Goal: Transaction & Acquisition: Purchase product/service

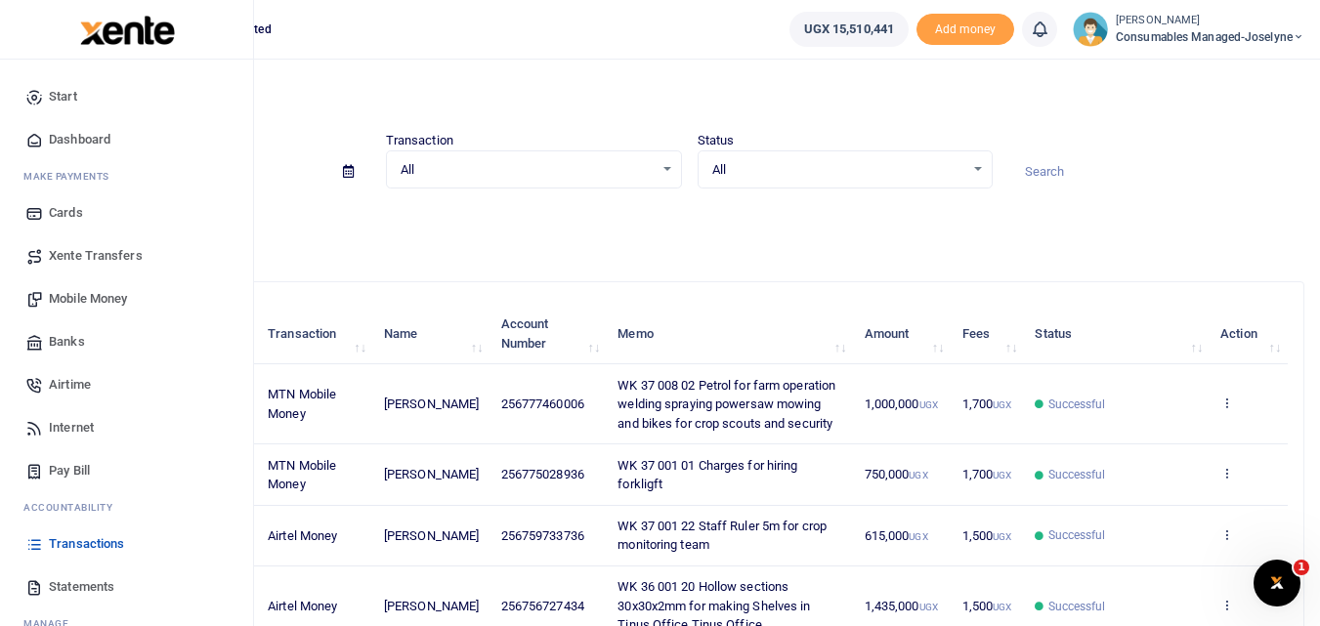
click at [80, 289] on span "Mobile Money" at bounding box center [88, 299] width 78 height 20
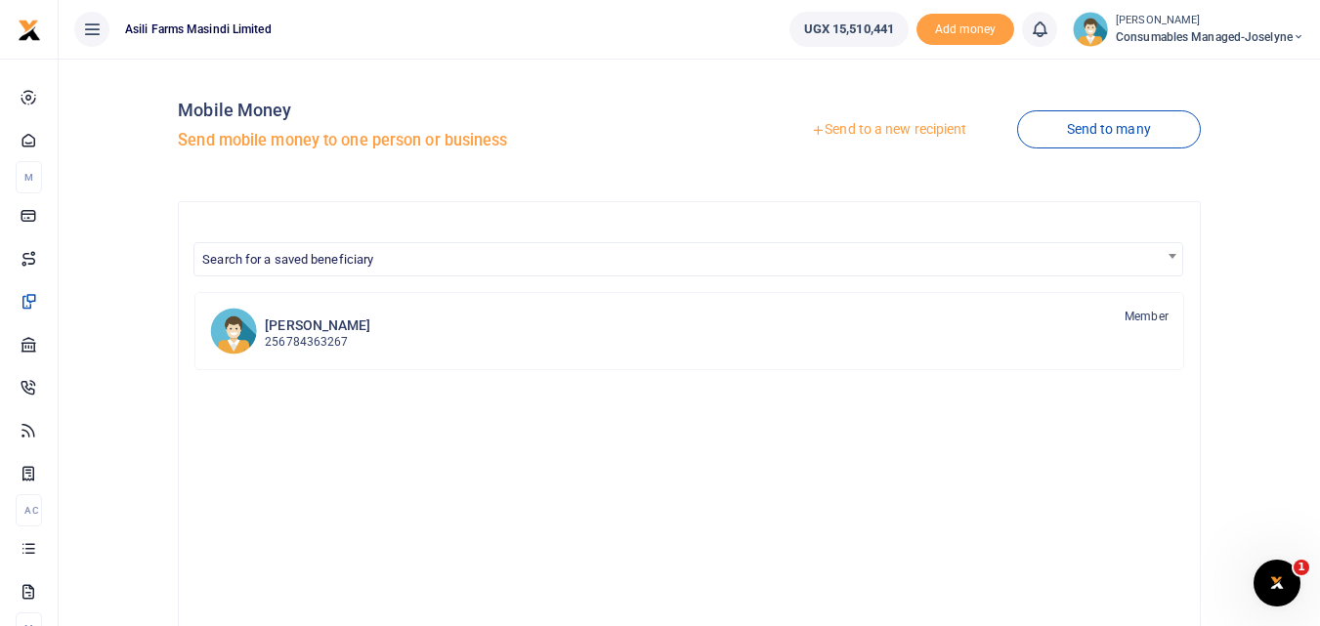
click at [896, 128] on link "Send to a new recipient" at bounding box center [888, 129] width 255 height 35
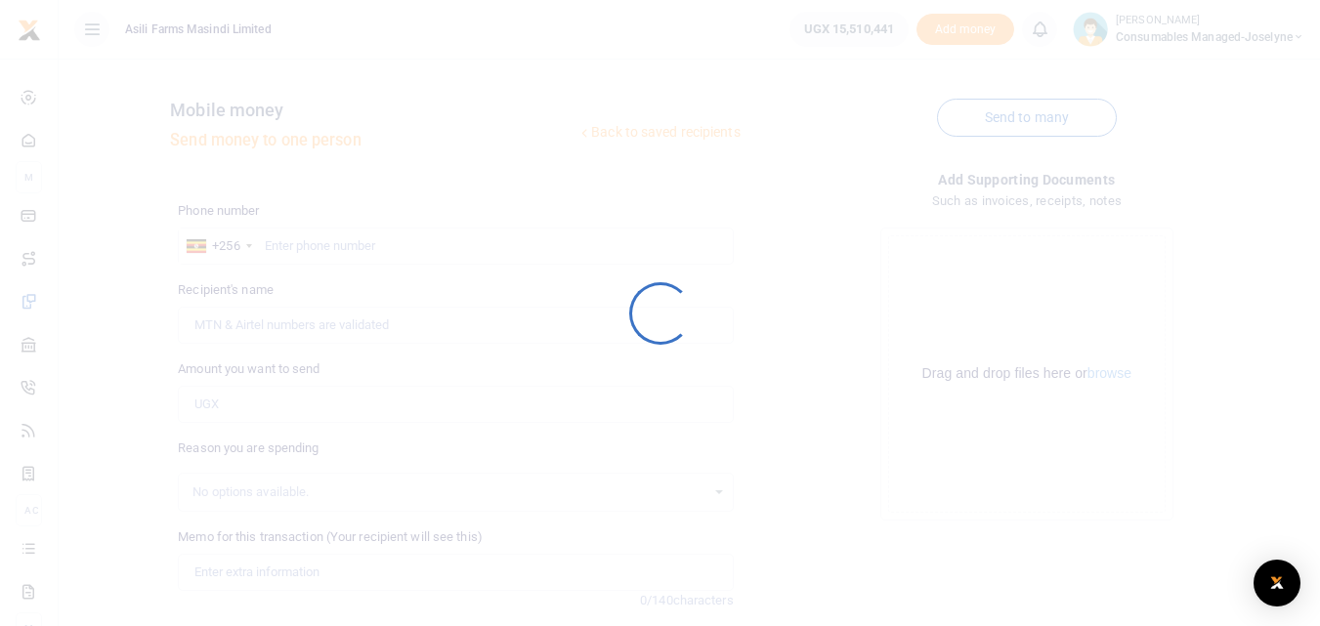
click at [896, 128] on div at bounding box center [660, 313] width 1320 height 626
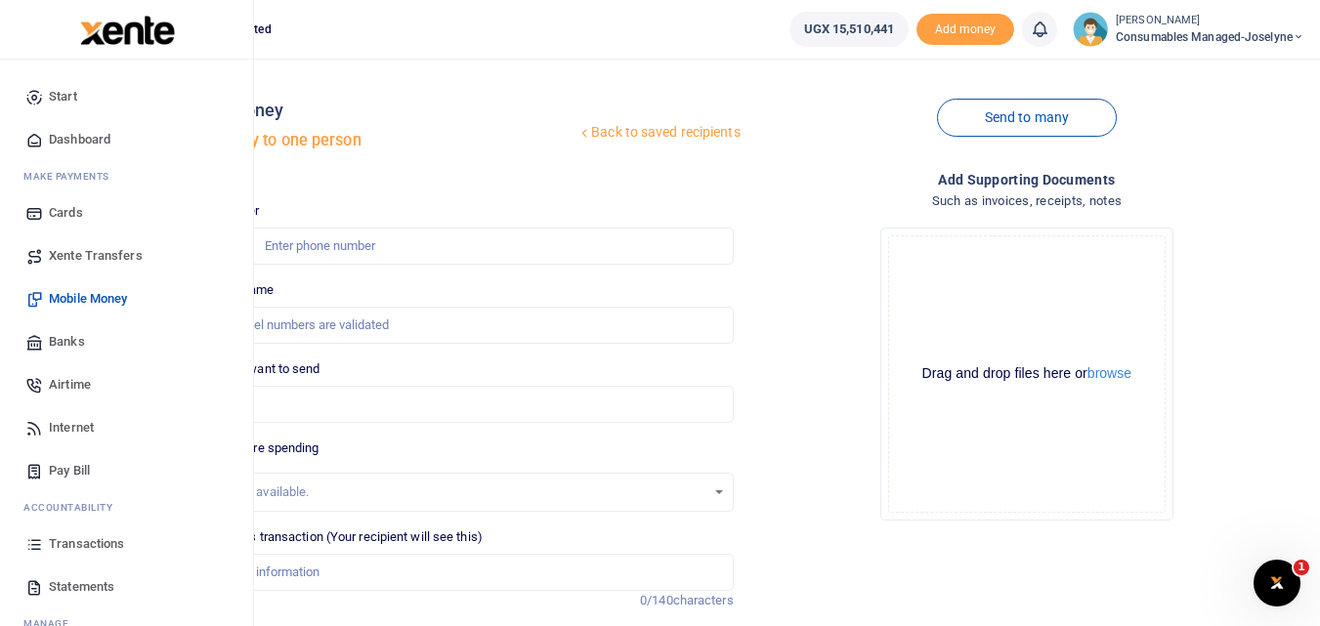
click at [42, 545] on icon at bounding box center [34, 544] width 18 height 18
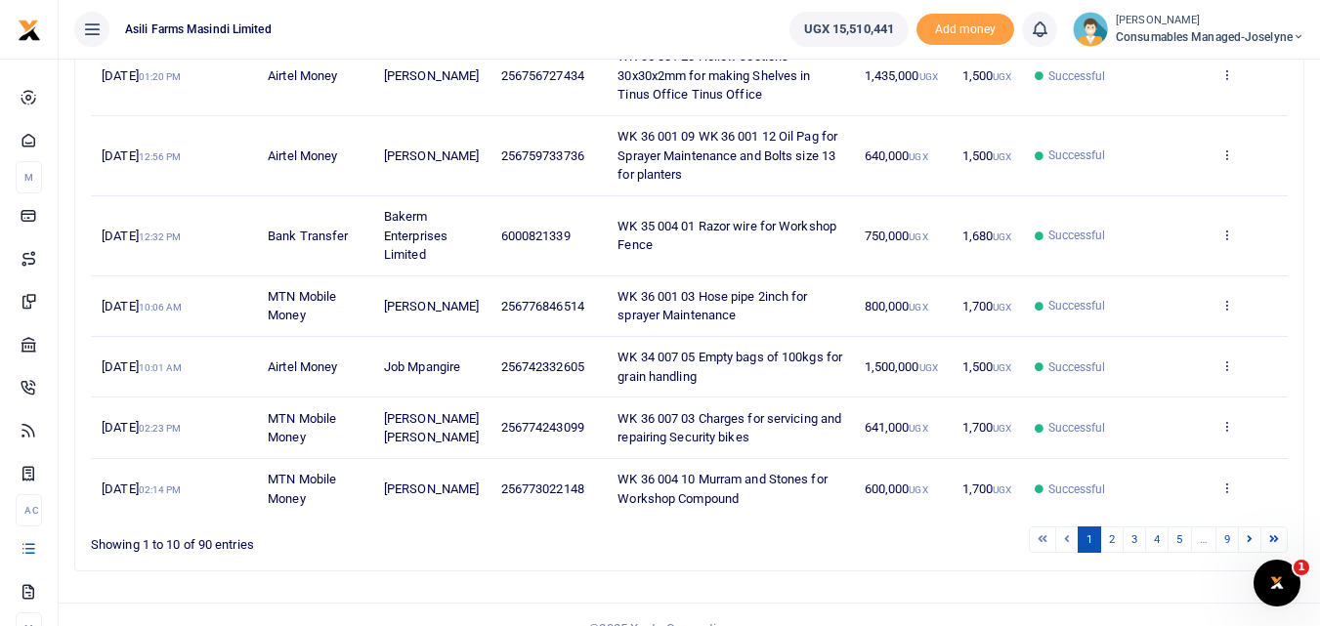
scroll to position [558, 0]
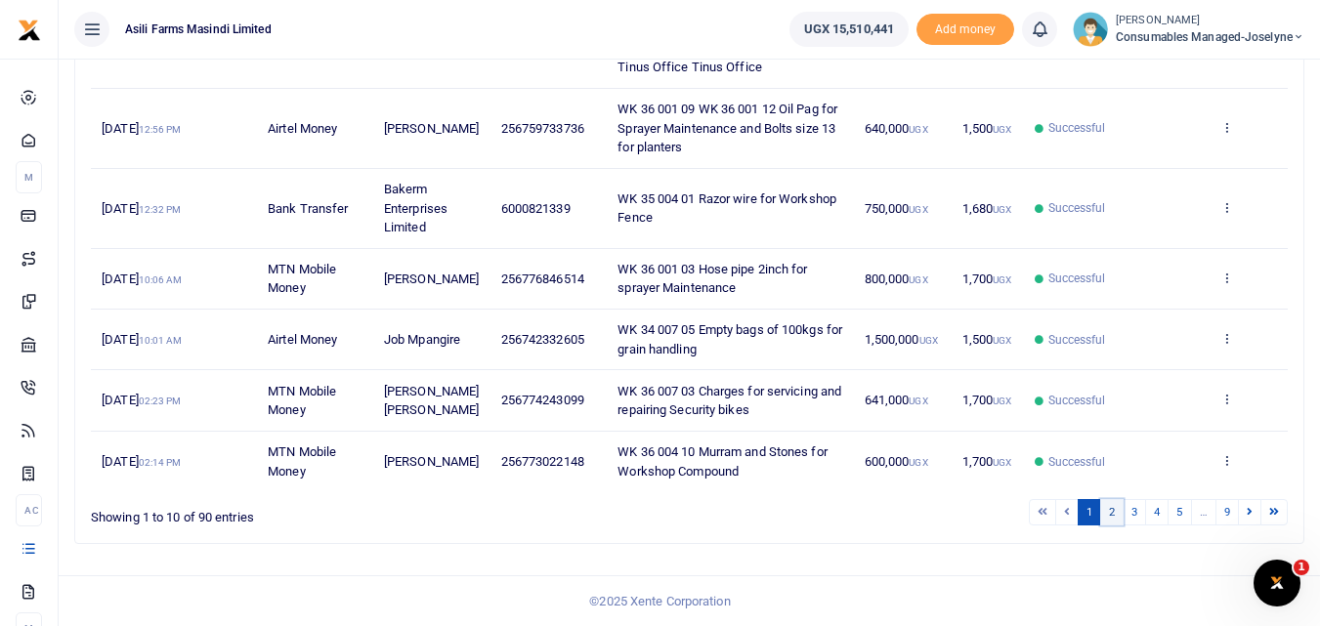
click at [1112, 519] on link "2" at bounding box center [1111, 512] width 23 height 26
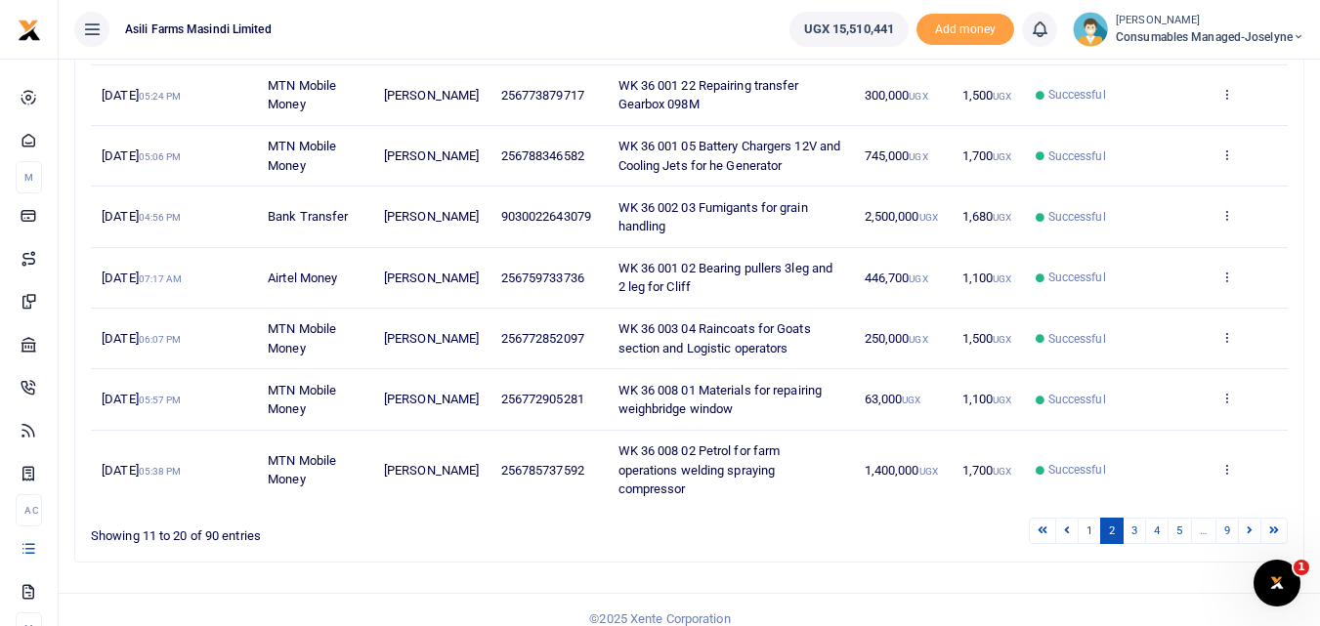
scroll to position [486, 0]
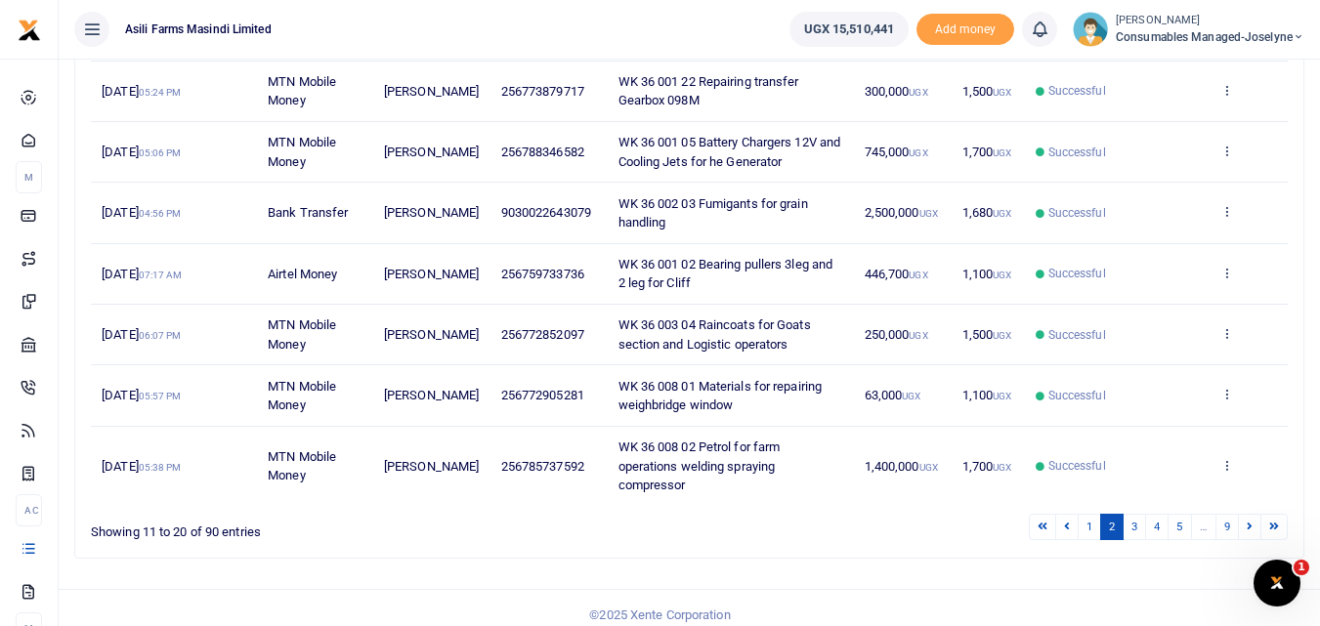
click at [1133, 541] on div "1 2 3 4 5 … 9" at bounding box center [938, 527] width 698 height 30
click at [1133, 525] on link "3" at bounding box center [1133, 527] width 23 height 26
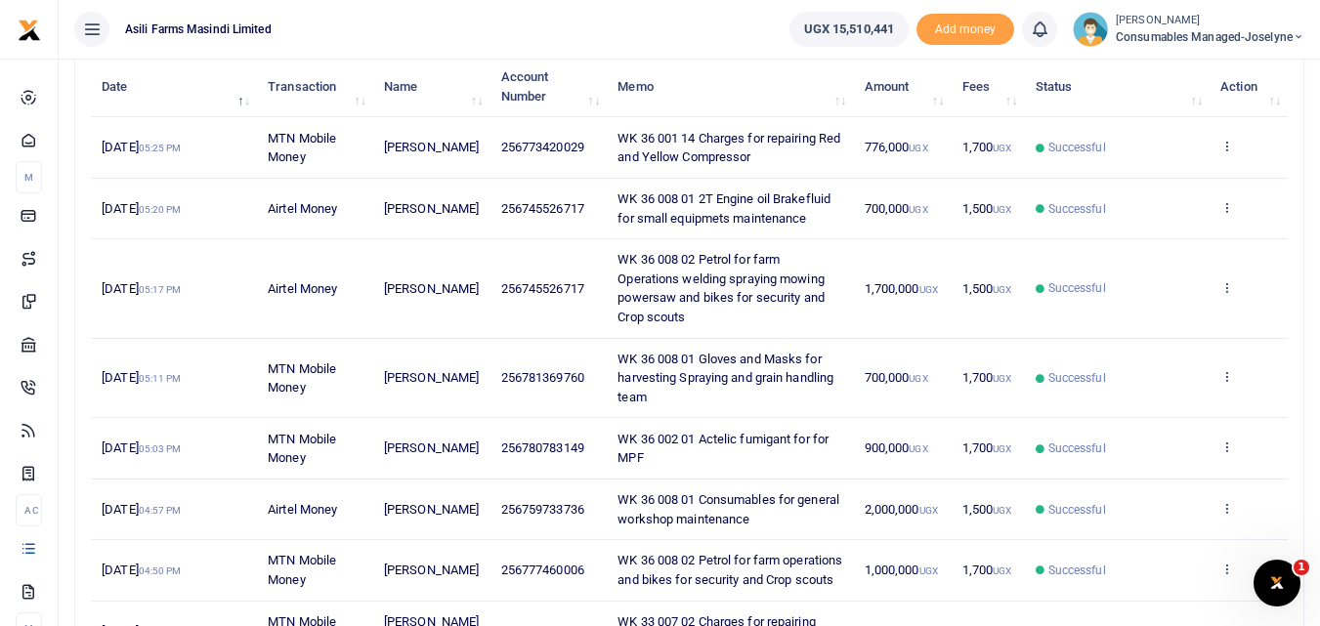
scroll to position [249, 0]
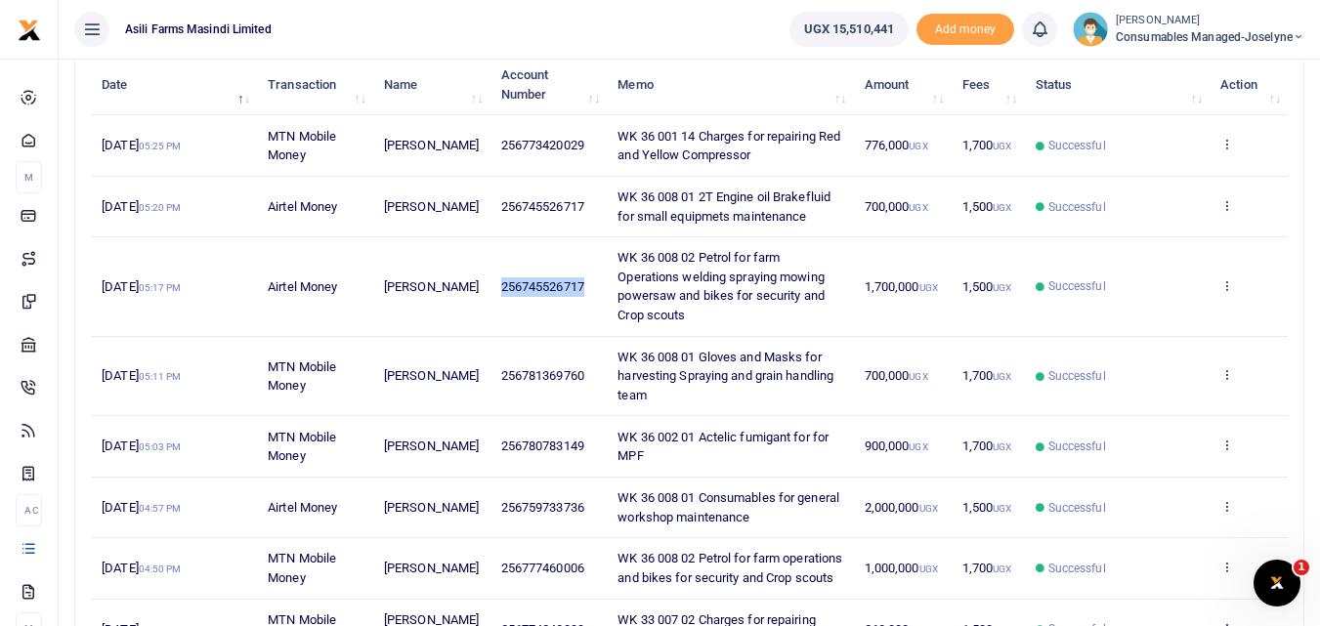
drag, startPoint x: 590, startPoint y: 287, endPoint x: 494, endPoint y: 281, distance: 95.9
click at [494, 281] on td "256745526717" at bounding box center [547, 286] width 117 height 99
copy span "256745526717"
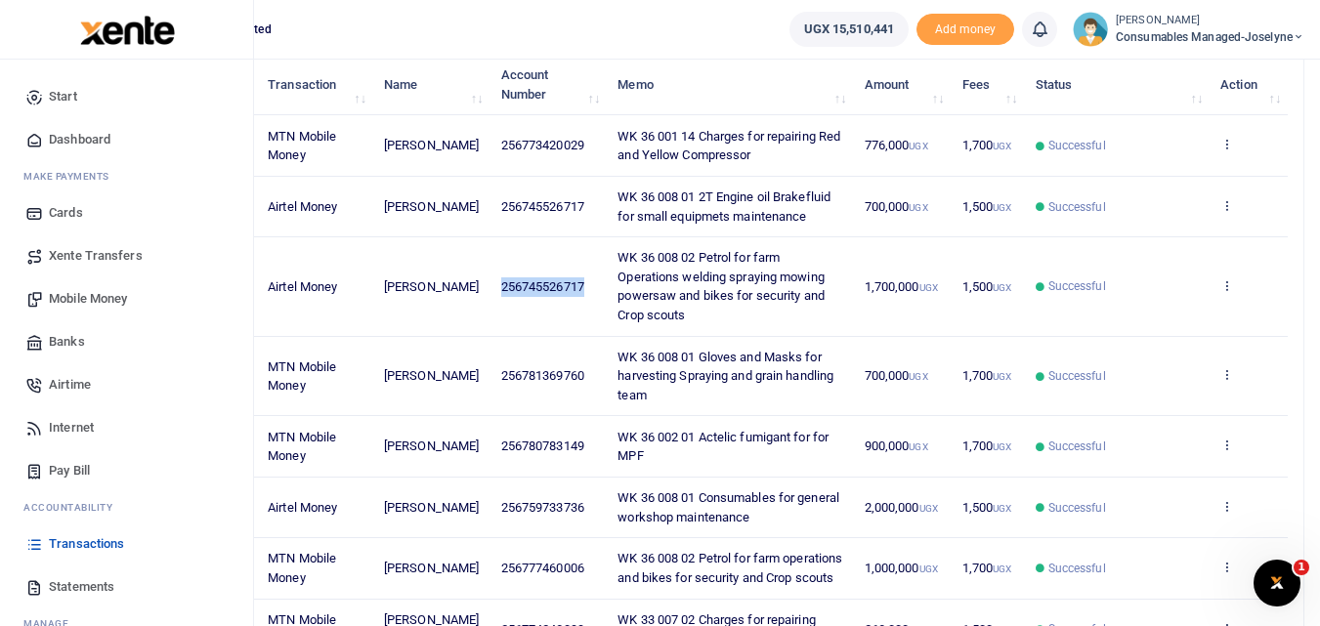
click at [115, 303] on span "Mobile Money" at bounding box center [88, 299] width 78 height 20
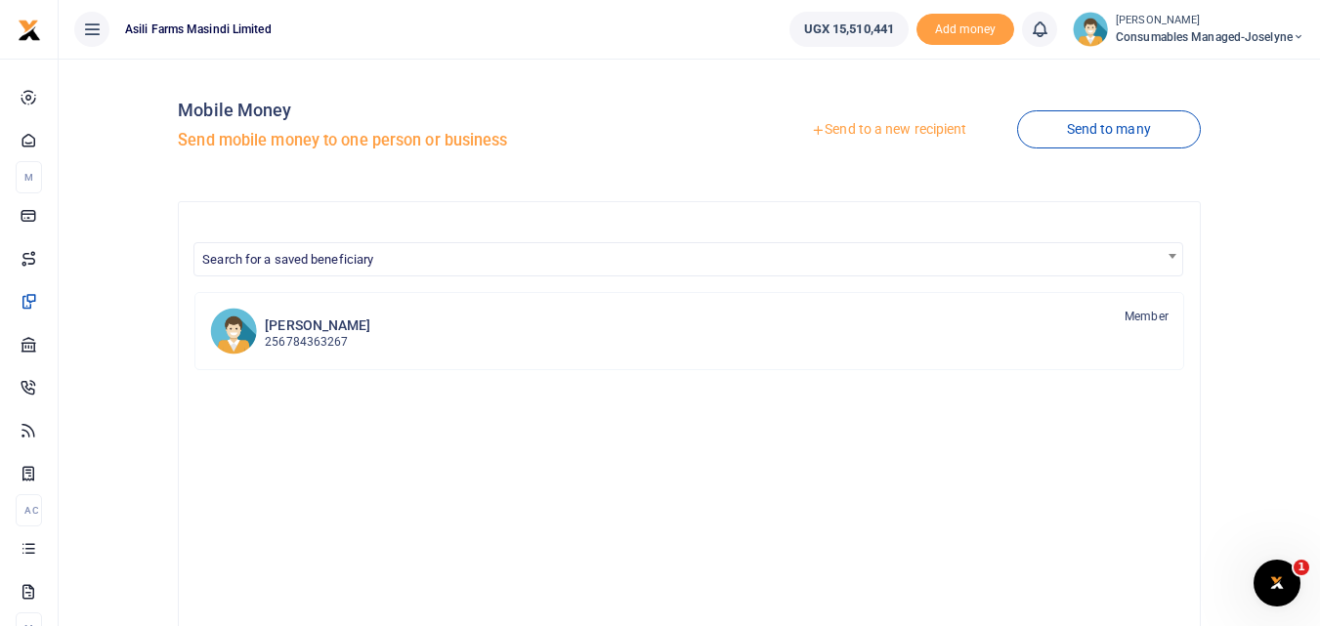
click at [868, 136] on link "Send to a new recipient" at bounding box center [888, 129] width 255 height 35
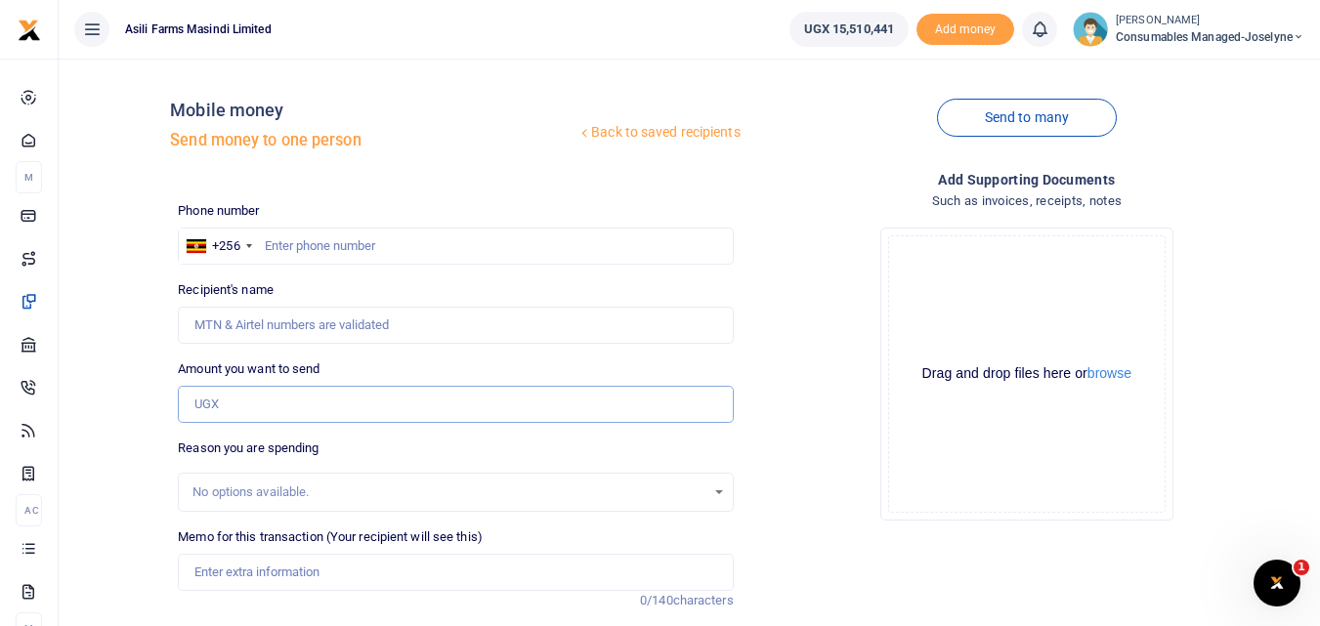
click at [249, 412] on input "Amount you want to send" at bounding box center [455, 404] width 555 height 37
paste input "256745526717"
type input "256745526717"
click at [304, 253] on input "text" at bounding box center [455, 246] width 555 height 37
type input "745526717"
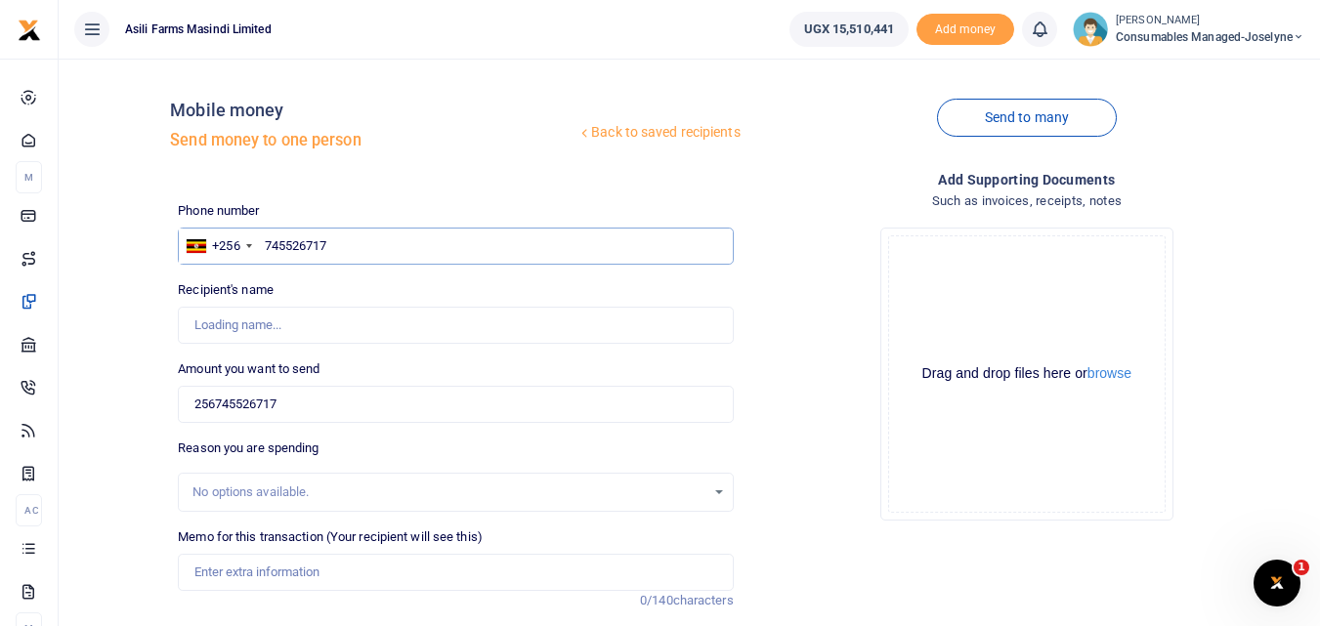
type input "[PERSON_NAME]"
type input "7"
type input "745526717"
click at [342, 414] on input "256745526717" at bounding box center [455, 404] width 555 height 37
type input "2"
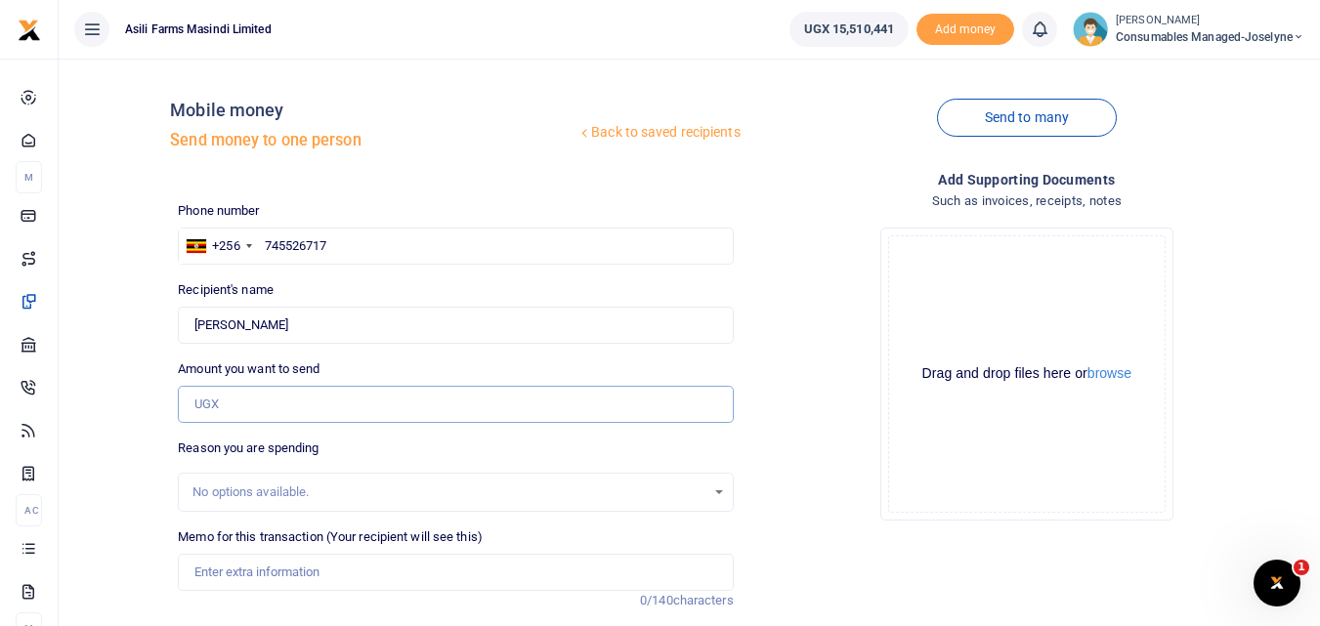
type input "0"
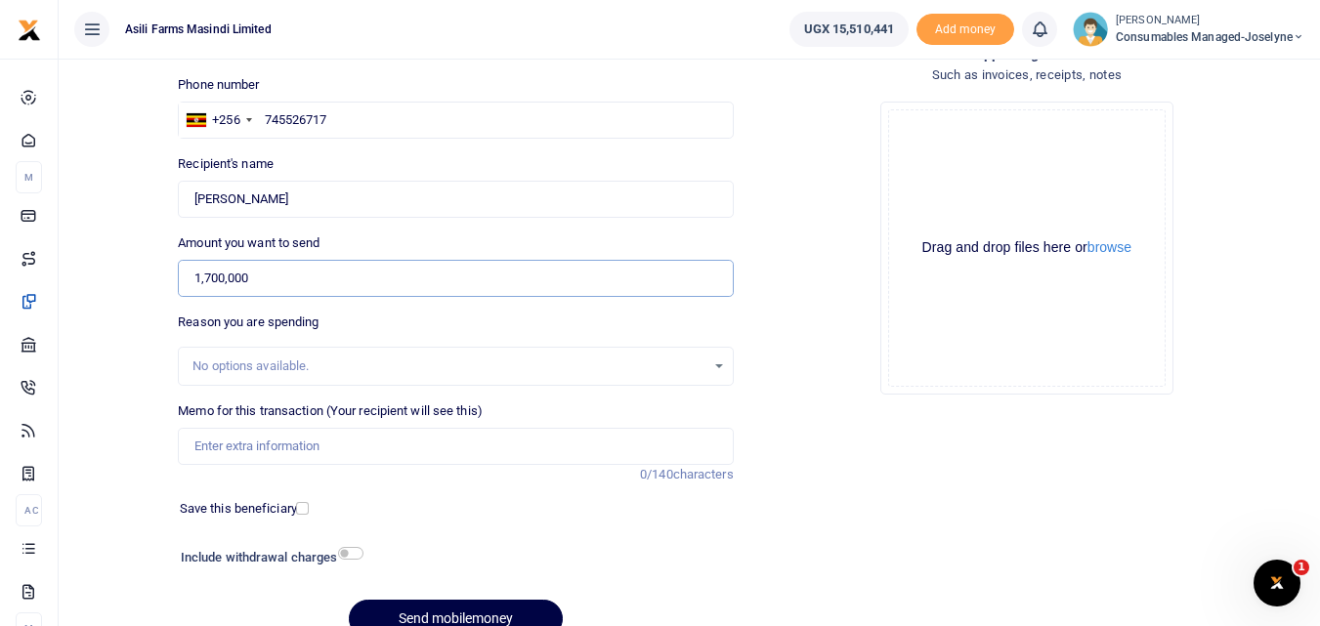
scroll to position [135, 0]
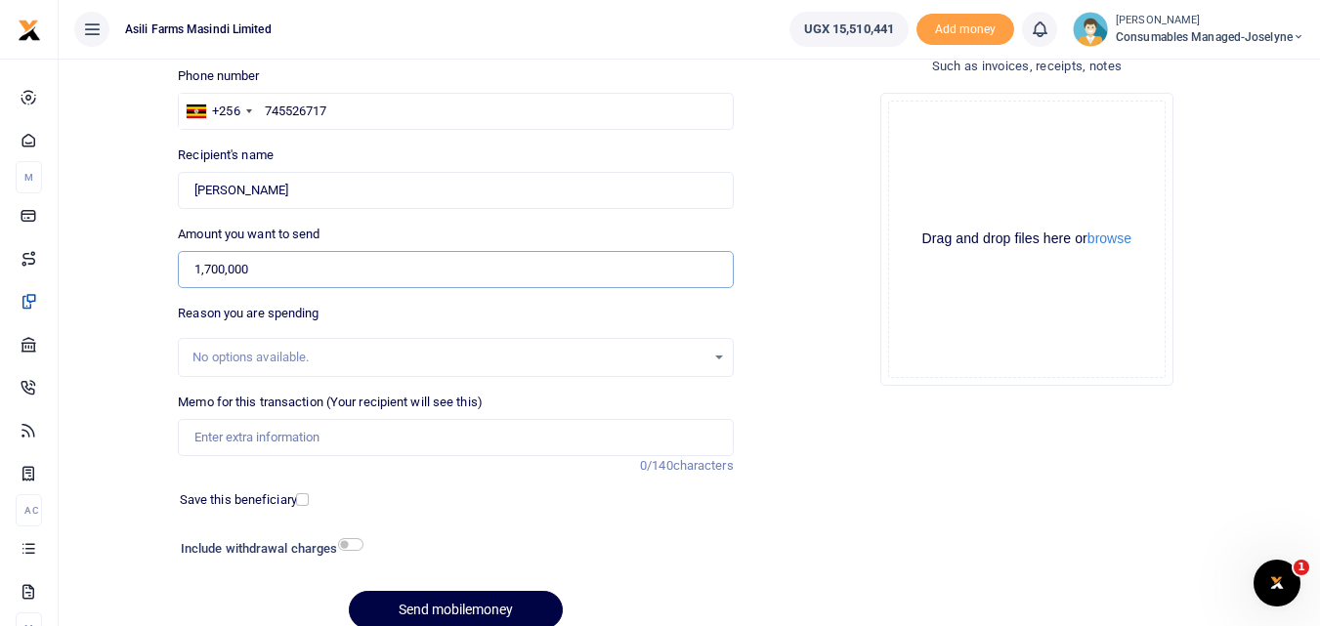
type input "1,700,000"
click at [305, 437] on input "Memo for this transaction (Your recipient will see this)" at bounding box center [455, 437] width 555 height 37
click at [272, 450] on input "Memo for this transaction (Your recipient will see this)" at bounding box center [455, 437] width 555 height 37
paste input "WK 37 /008 / 02"
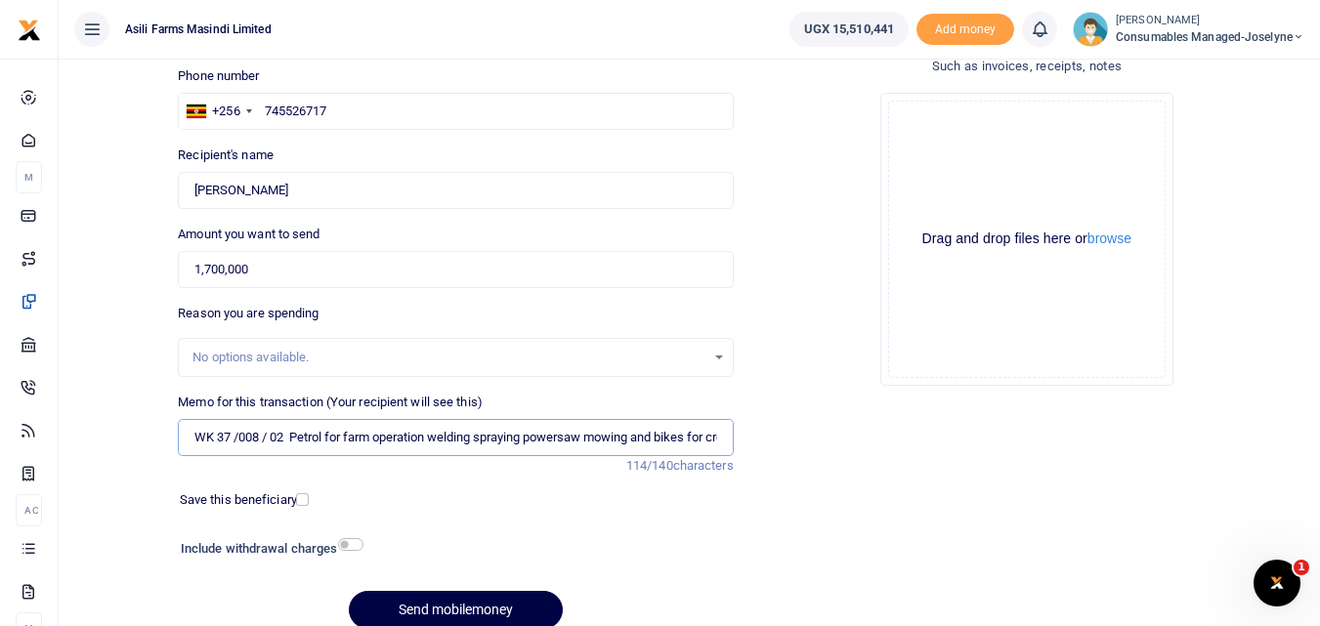
click at [273, 445] on input "WK 37 /008 / 02 Petrol for farm operation welding spraying powersaw mowing and …" at bounding box center [455, 437] width 555 height 37
type input "WK 37 008 02 Petrol for farm operation welding spraying powersaw mowing and bik…"
click at [450, 607] on button "Send mobilemoney" at bounding box center [456, 610] width 214 height 38
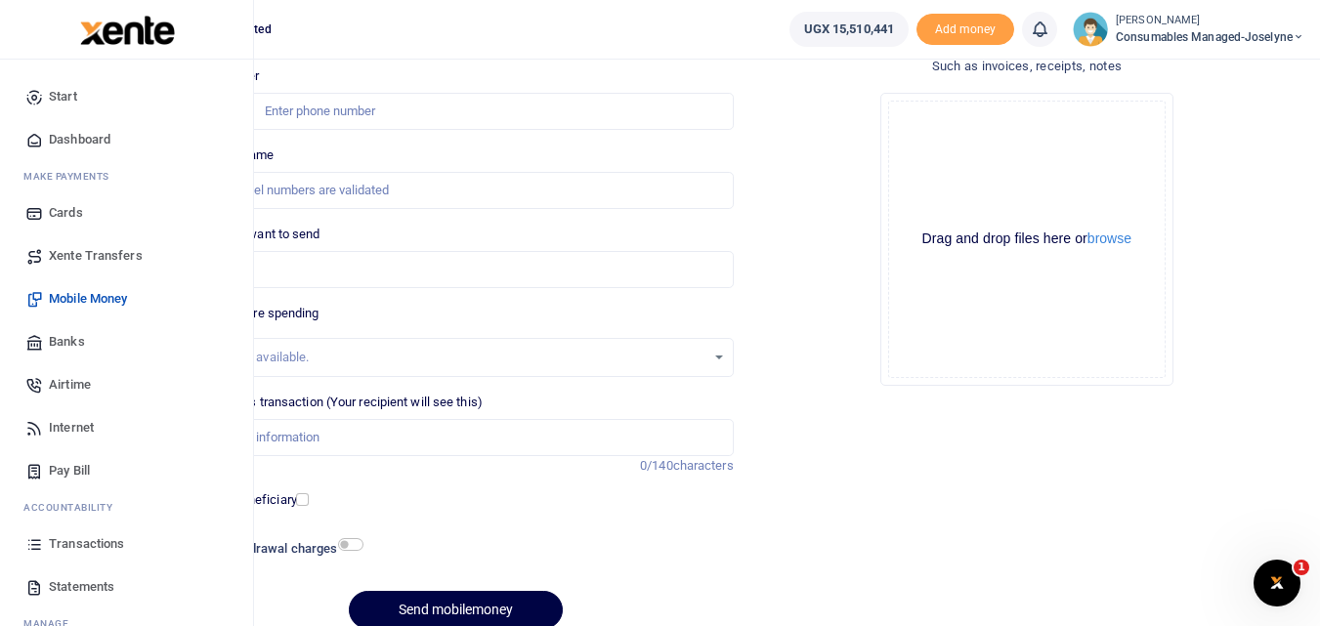
click at [33, 550] on icon at bounding box center [34, 544] width 18 height 18
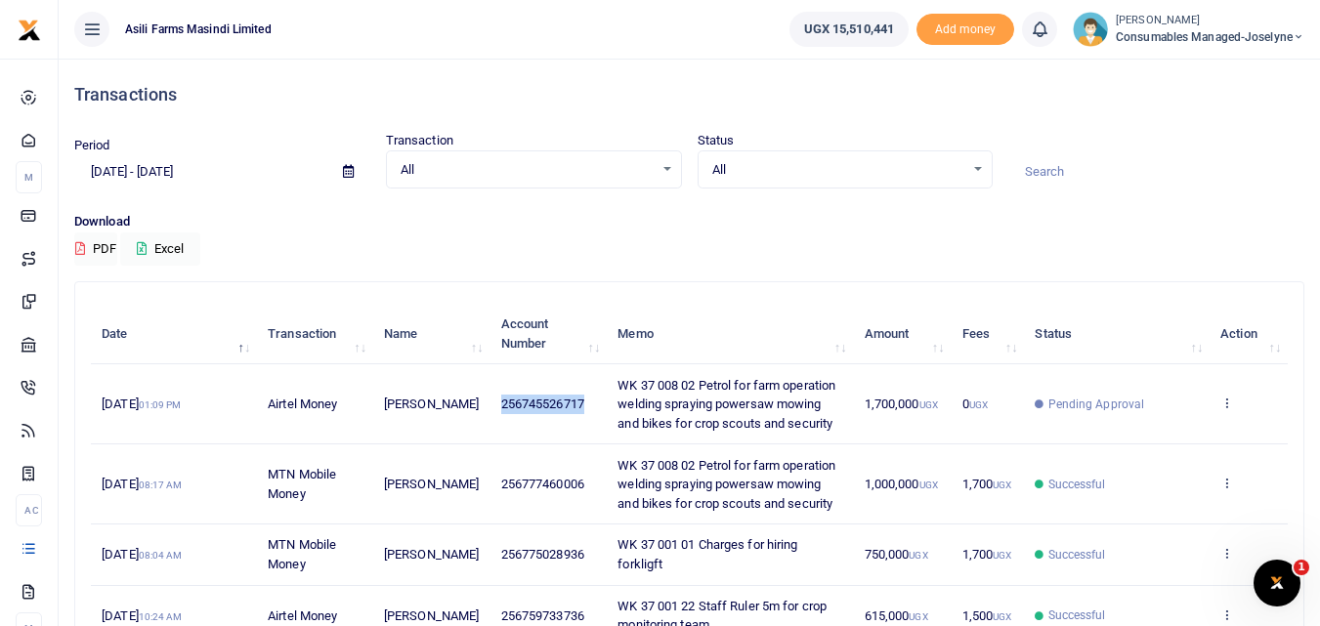
drag, startPoint x: 590, startPoint y: 404, endPoint x: 493, endPoint y: 401, distance: 96.7
click at [493, 401] on td "256745526717" at bounding box center [547, 404] width 117 height 80
copy span "256745526717"
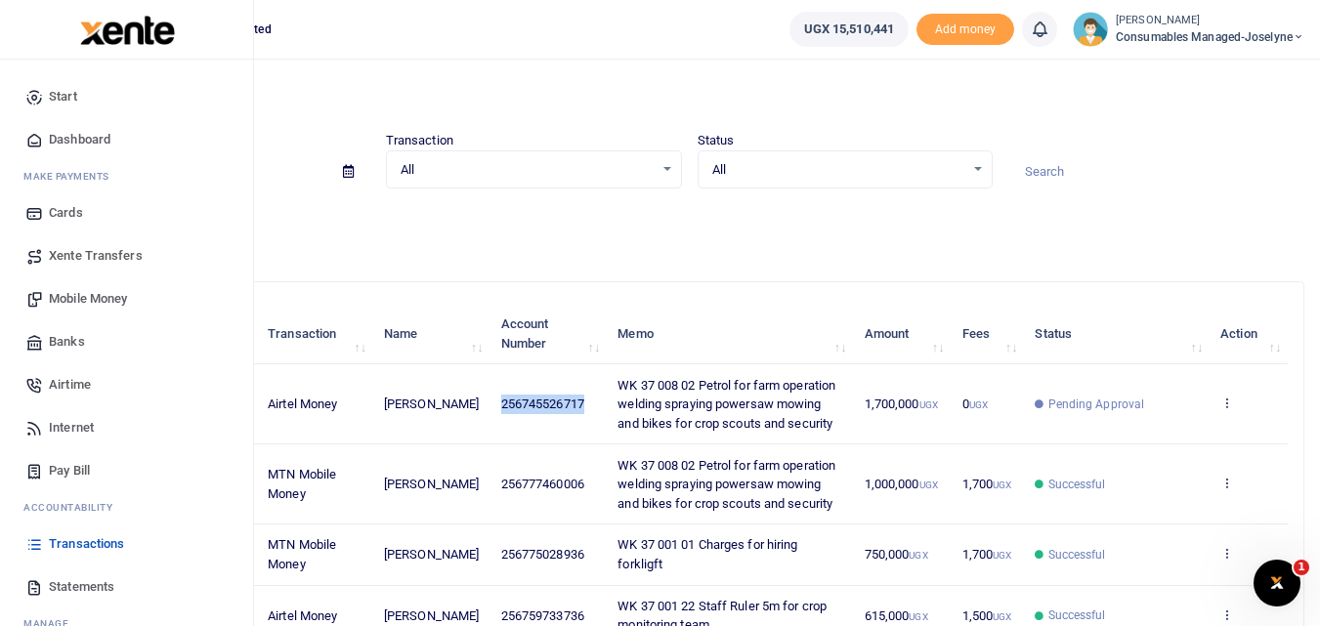
click at [75, 292] on span "Mobile Money" at bounding box center [88, 299] width 78 height 20
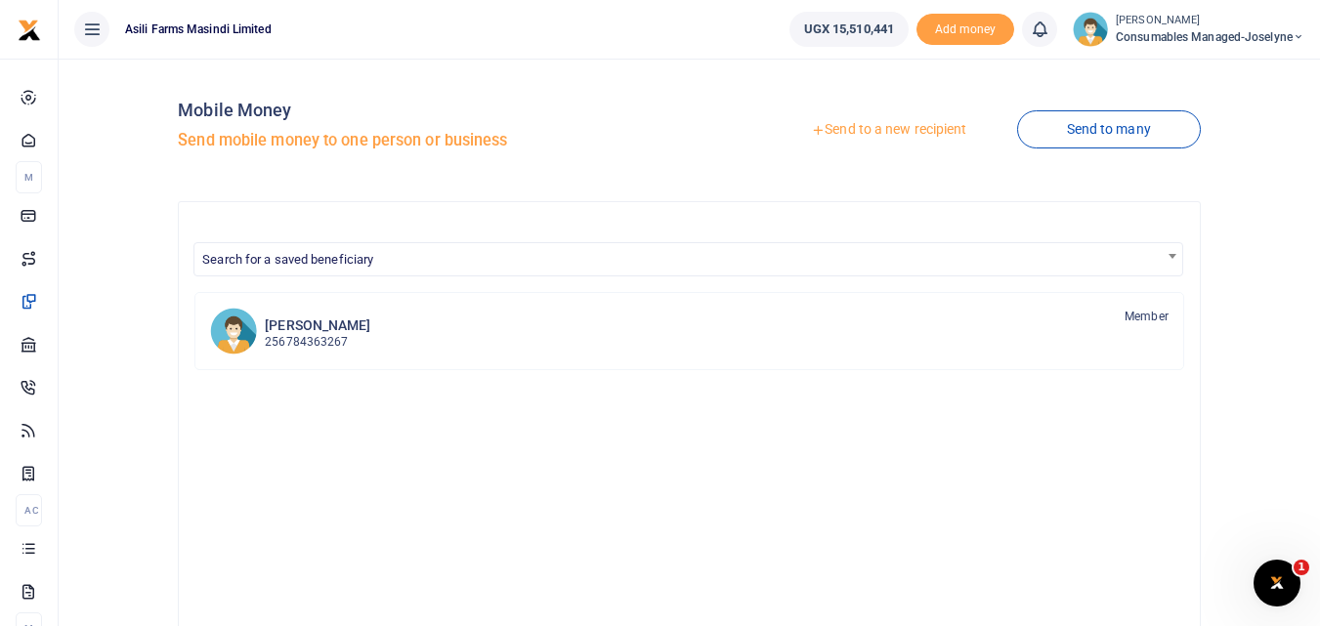
click at [862, 116] on link "Send to a new recipient" at bounding box center [888, 129] width 255 height 35
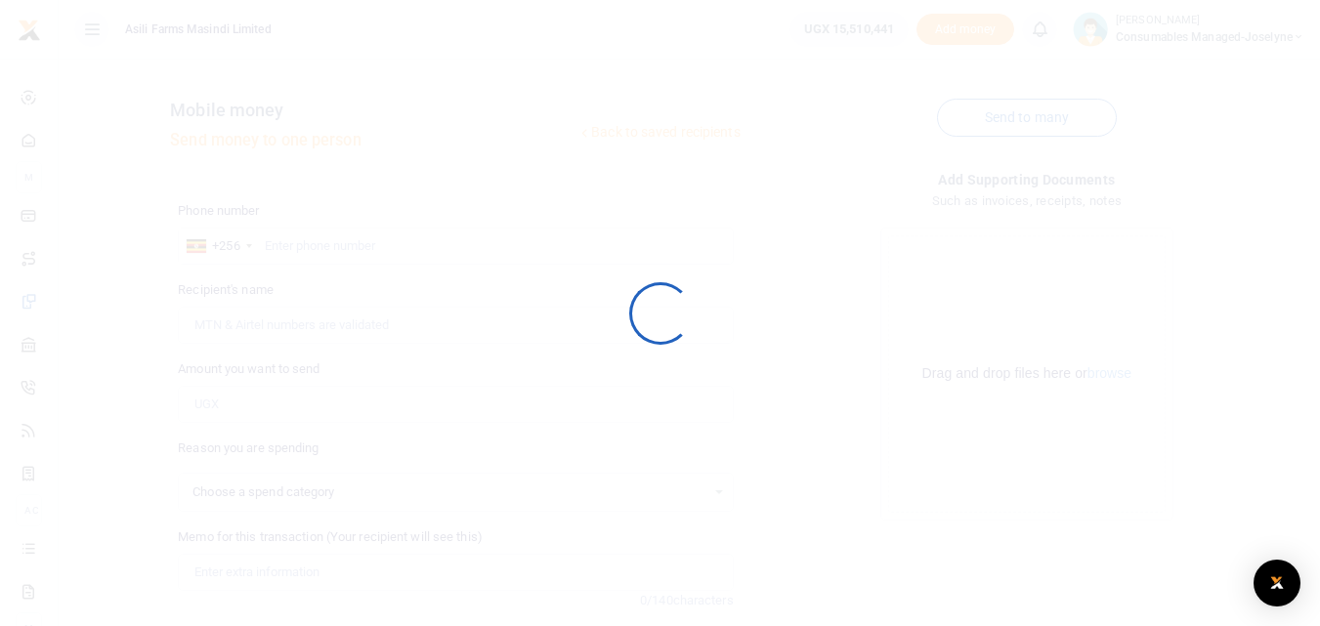
select select
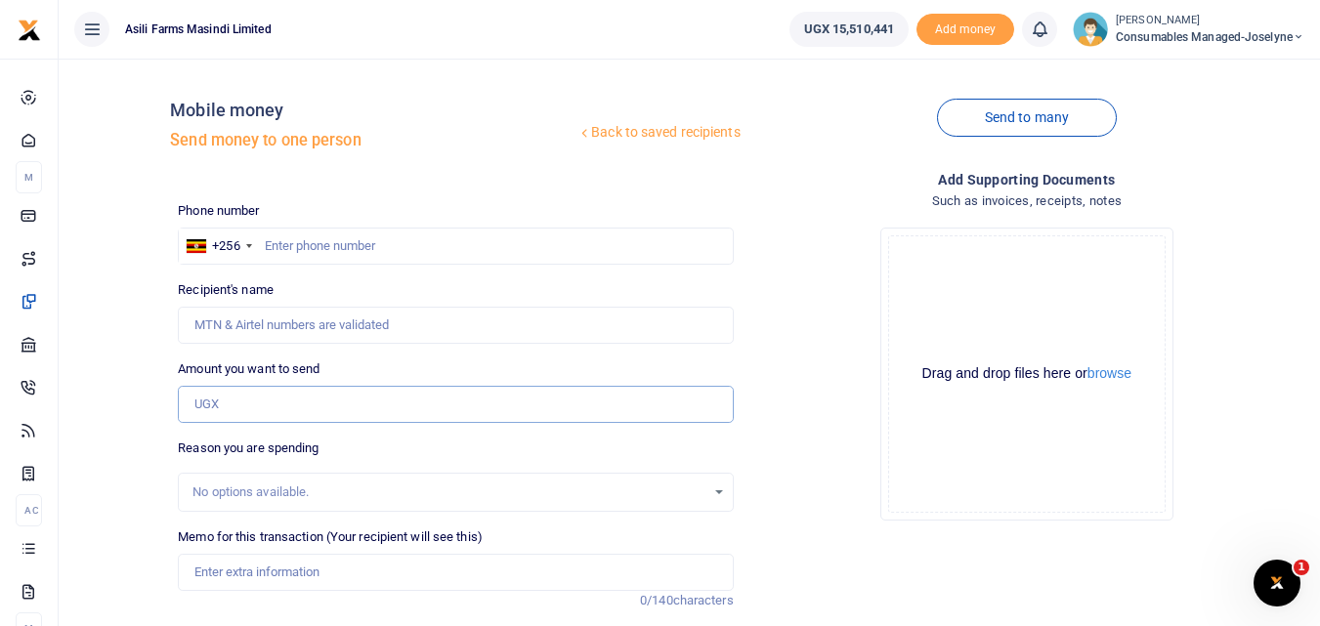
click at [244, 391] on input "Amount you want to send" at bounding box center [455, 404] width 555 height 37
paste input "256745526717"
type input "256745526717"
click at [297, 253] on input "text" at bounding box center [455, 246] width 555 height 37
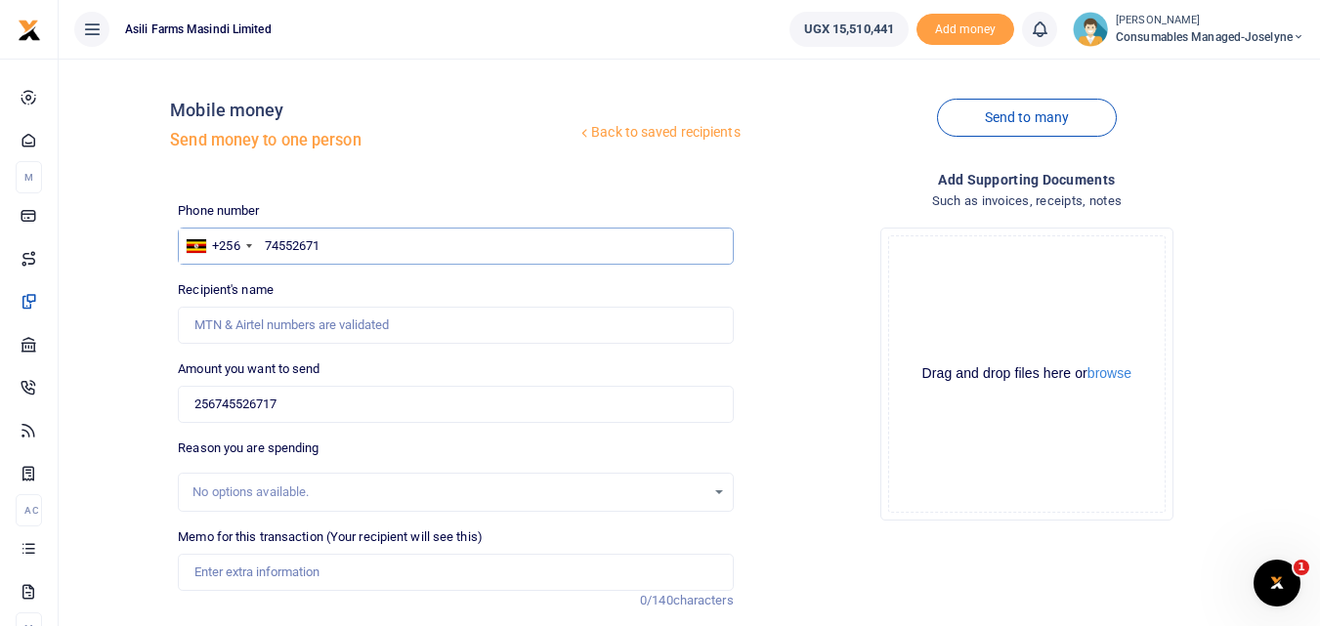
type input "745526717"
type input "Betty Namukasa"
type input "745526717"
click at [315, 399] on input "256745526717" at bounding box center [455, 404] width 555 height 37
type input "2"
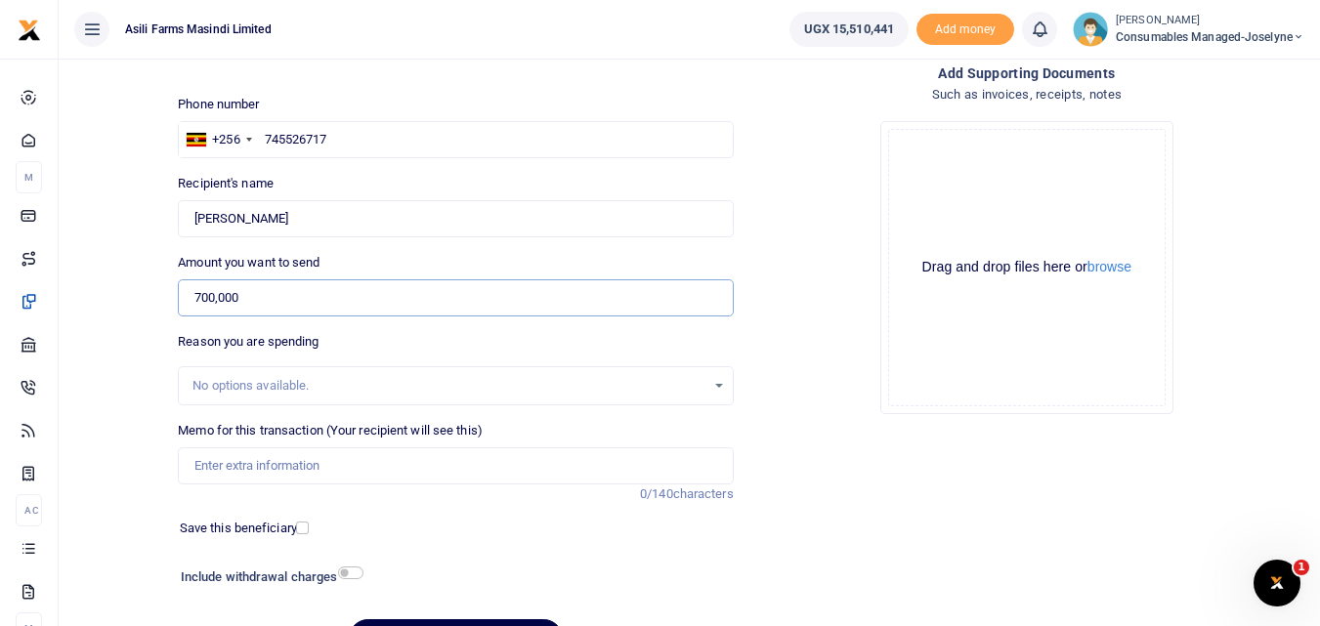
scroll to position [107, 0]
type input "700,000"
click at [321, 466] on input "Memo for this transaction (Your recipient will see this)" at bounding box center [455, 464] width 555 height 37
click at [195, 449] on input "Memo for this transaction (Your recipient will see this)" at bounding box center [455, 464] width 555 height 37
paste input "WK 37 /008 / 01"
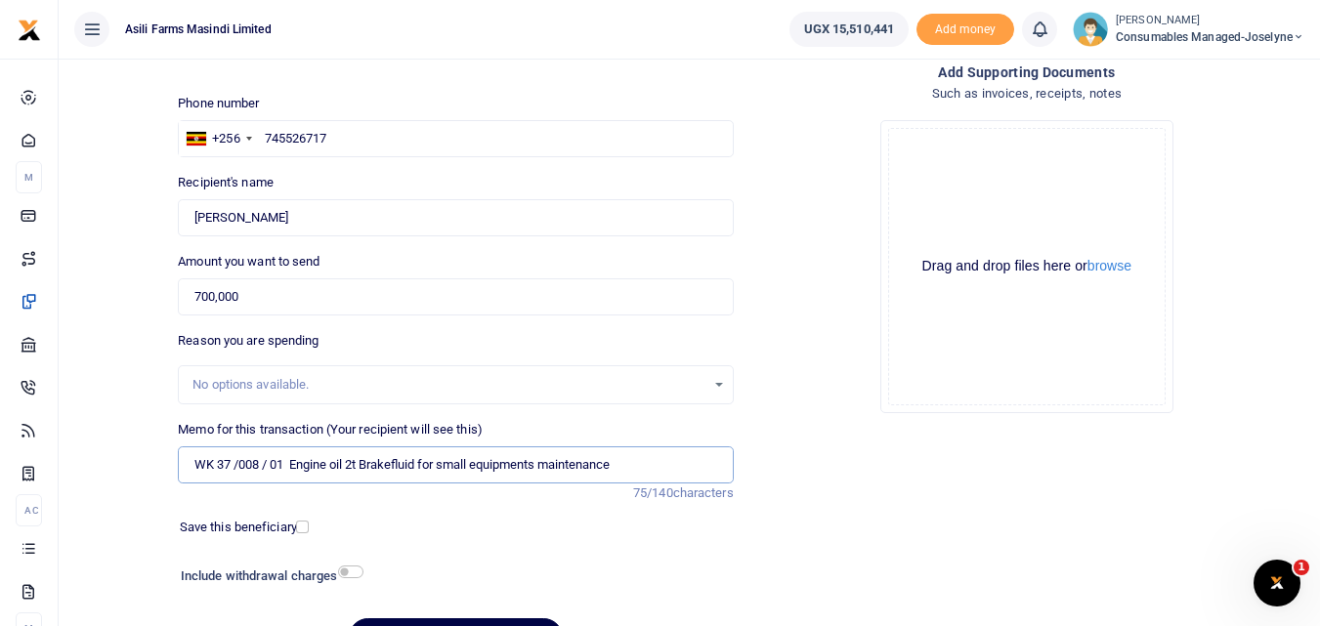
click at [269, 467] on input "WK 37 /008 / 01 Engine oil 2t Brakefluid for small equipments maintenance" at bounding box center [455, 464] width 555 height 37
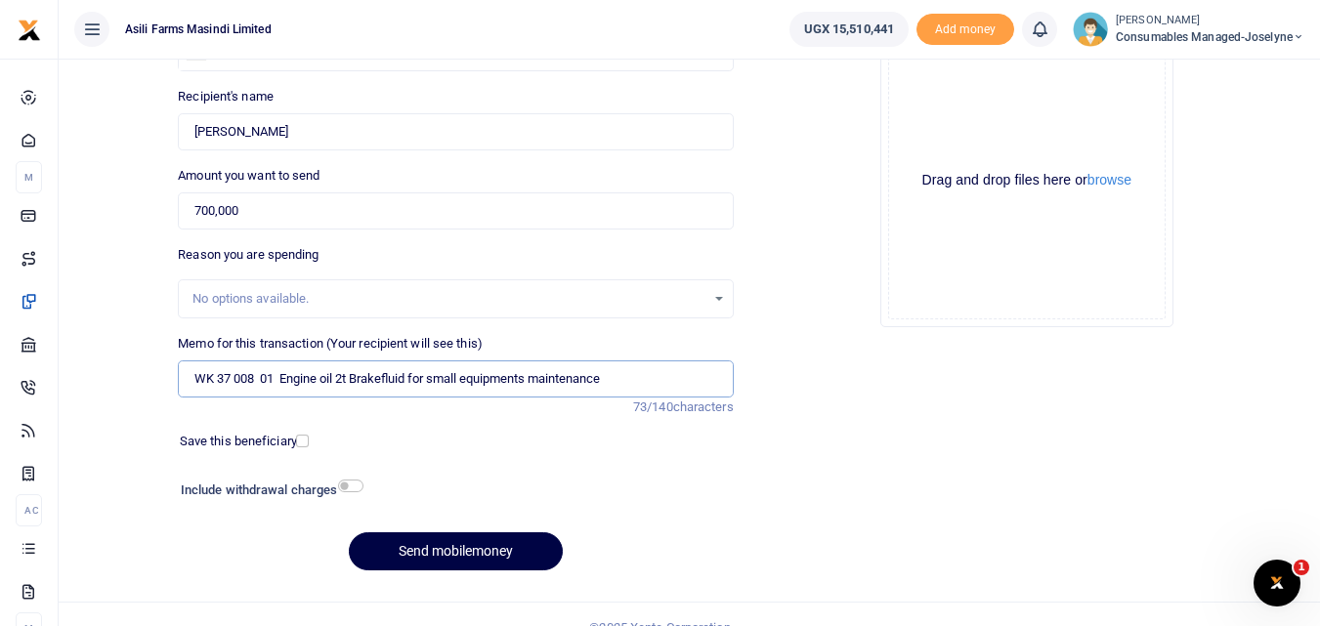
scroll to position [220, 0]
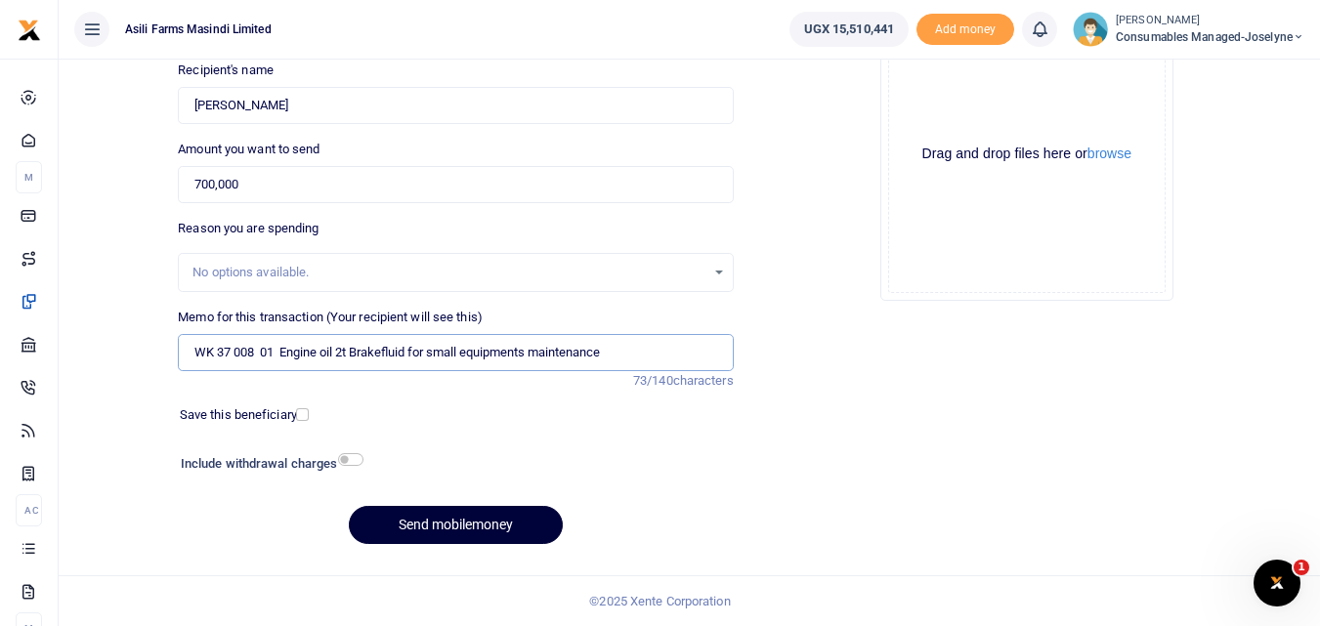
type input "WK 37 008 01 Engine oil 2t Brakefluid for small equipments maintenance"
click at [505, 512] on button "Send mobilemoney" at bounding box center [456, 525] width 214 height 38
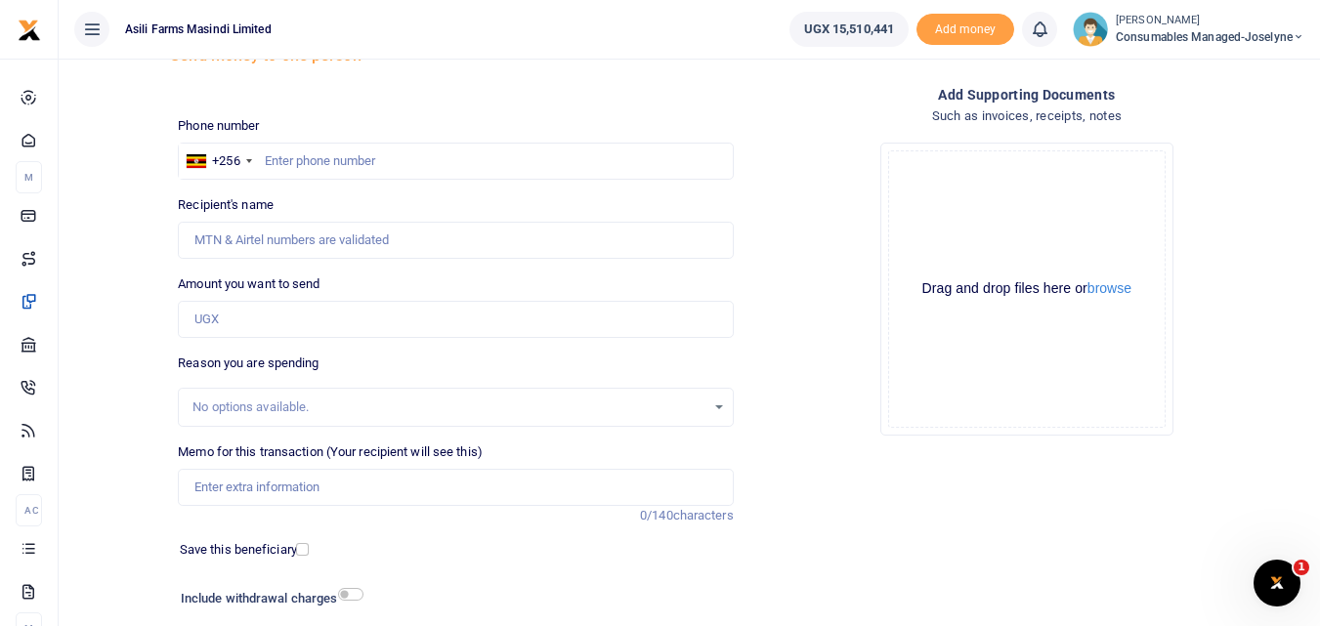
scroll to position [81, 0]
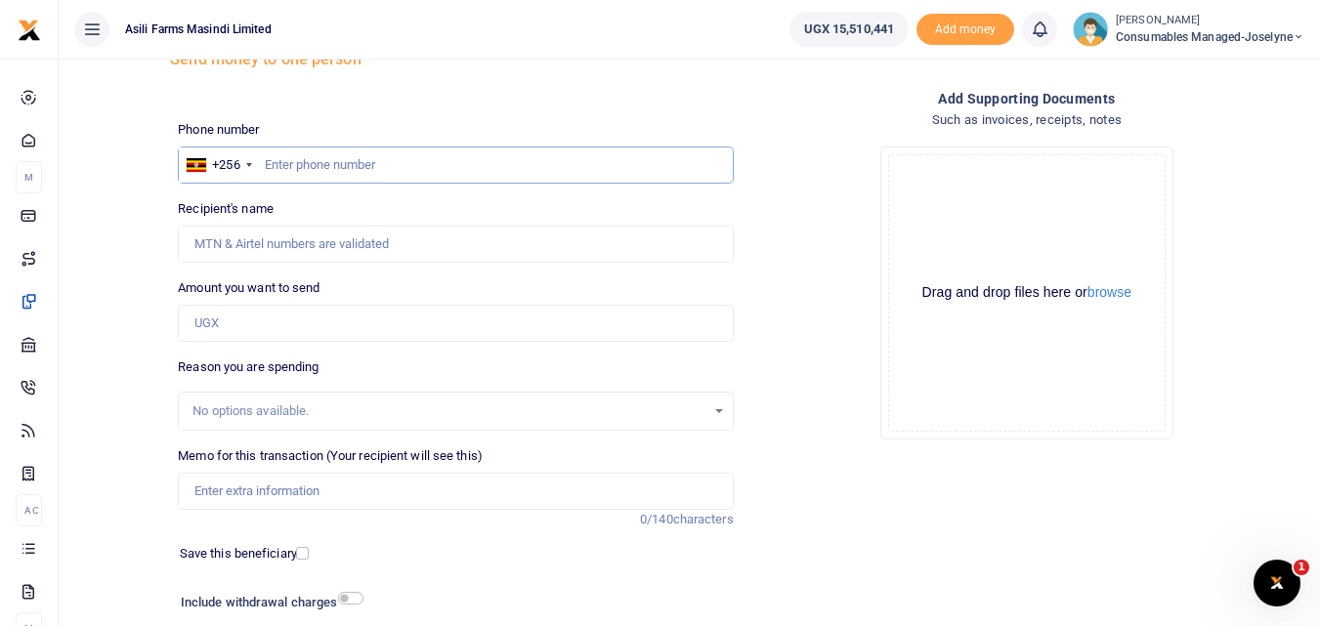
click at [291, 163] on input "text" at bounding box center [455, 165] width 555 height 37
click at [297, 154] on input "text" at bounding box center [455, 165] width 555 height 37
type input "781369760"
type input "[PERSON_NAME]"
type input "781369760"
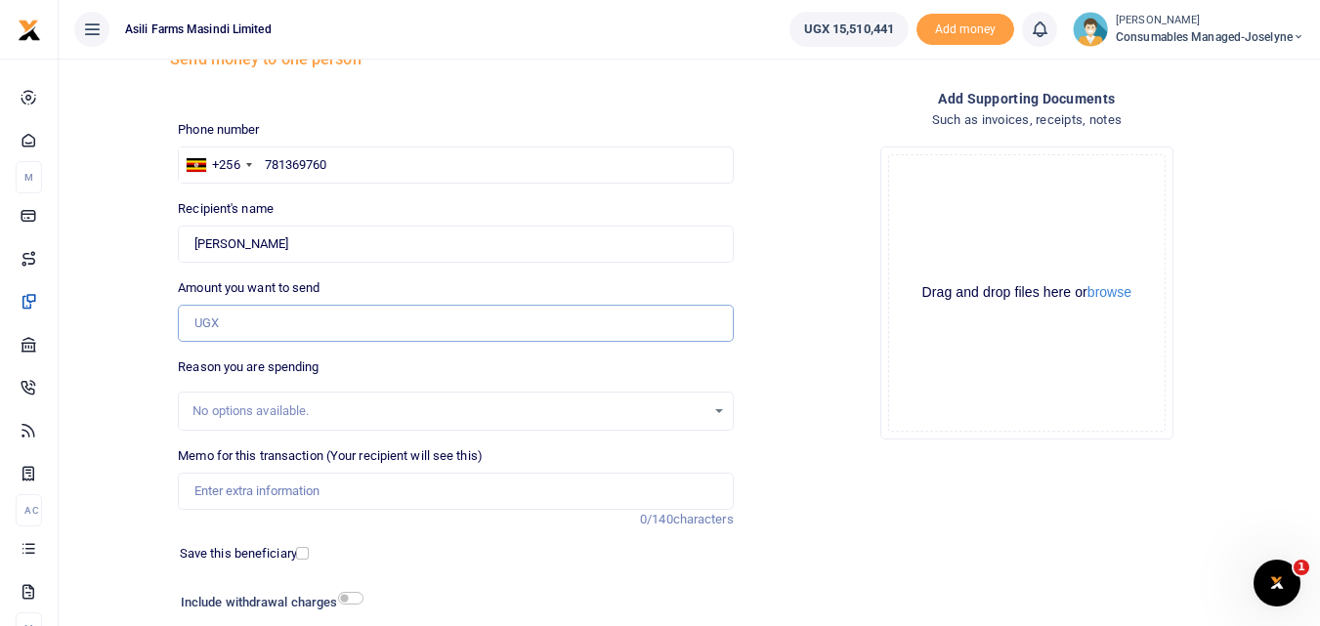
click at [299, 324] on input "Amount you want to send" at bounding box center [455, 323] width 555 height 37
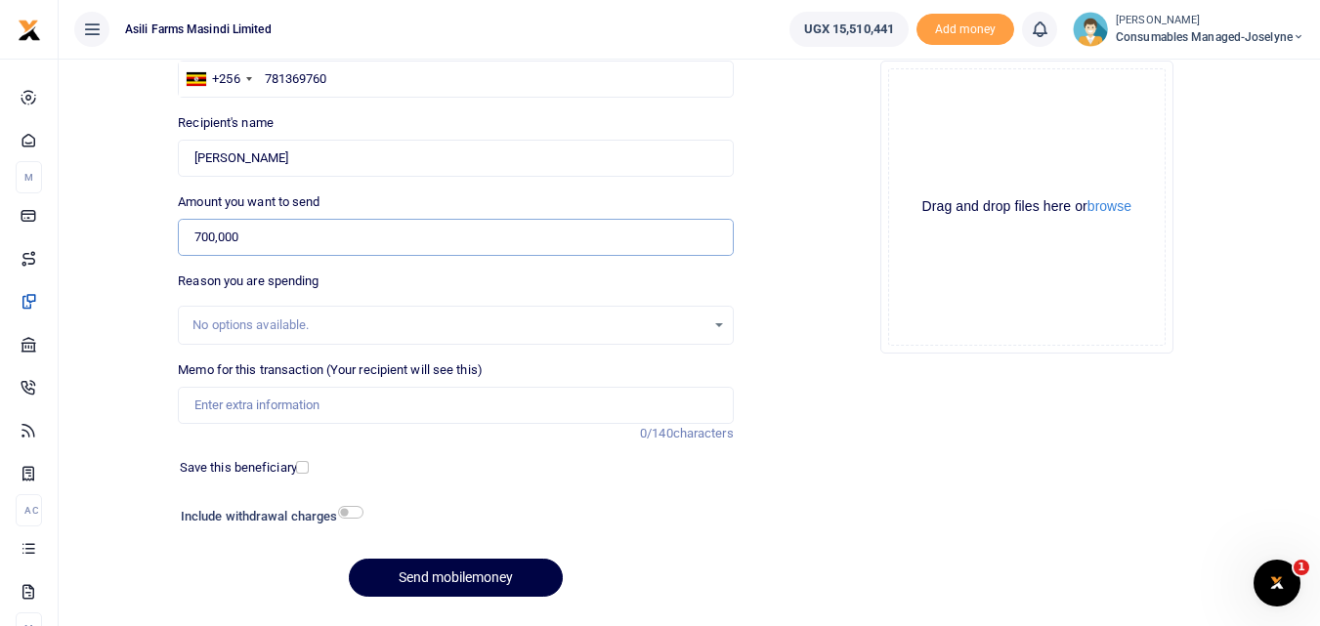
scroll to position [168, 0]
type input "700,000"
click at [320, 400] on input "Memo for this transaction (Your recipient will see this)" at bounding box center [455, 404] width 555 height 37
click at [226, 414] on input "Memo for this transaction (Your recipient will see this)" at bounding box center [455, 404] width 555 height 37
paste input "WK 37 /008 / 01"
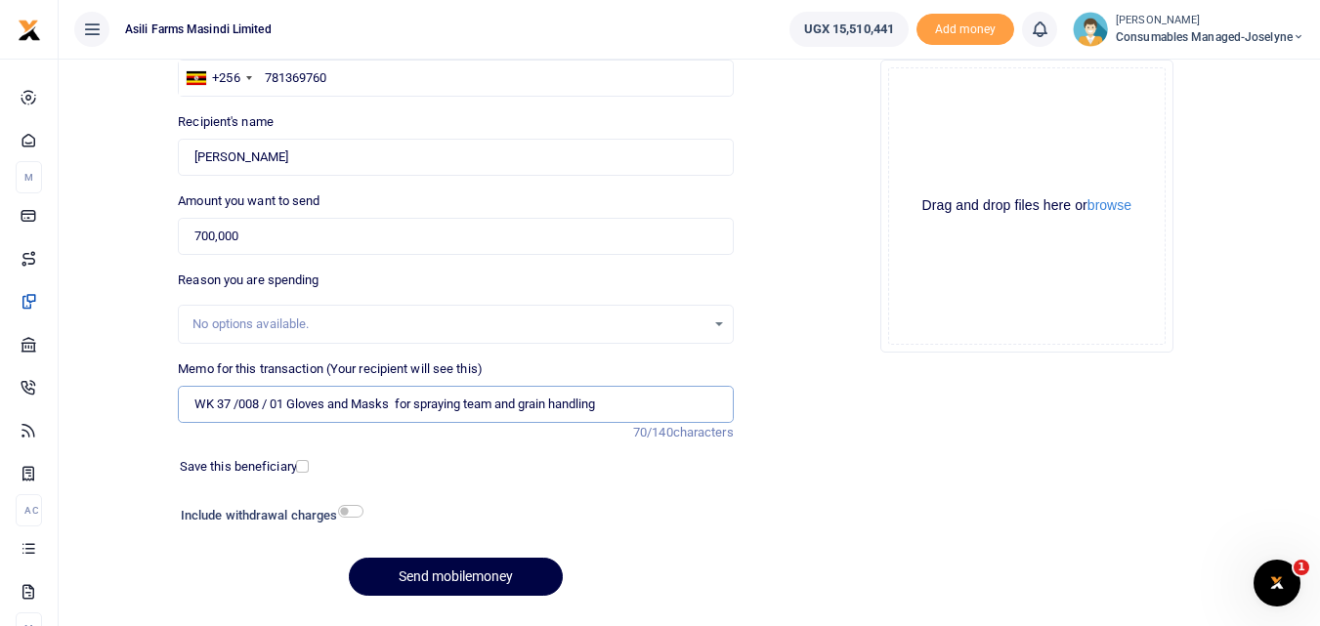
click at [269, 409] on input "WK 37 /008 / 01 Gloves and Masks for spraying team and grain handling" at bounding box center [455, 404] width 555 height 37
type input "WK 37 008 01 Gloves and Masks for spraying team and grain handling"
click at [440, 582] on button "Send mobilemoney" at bounding box center [456, 577] width 214 height 38
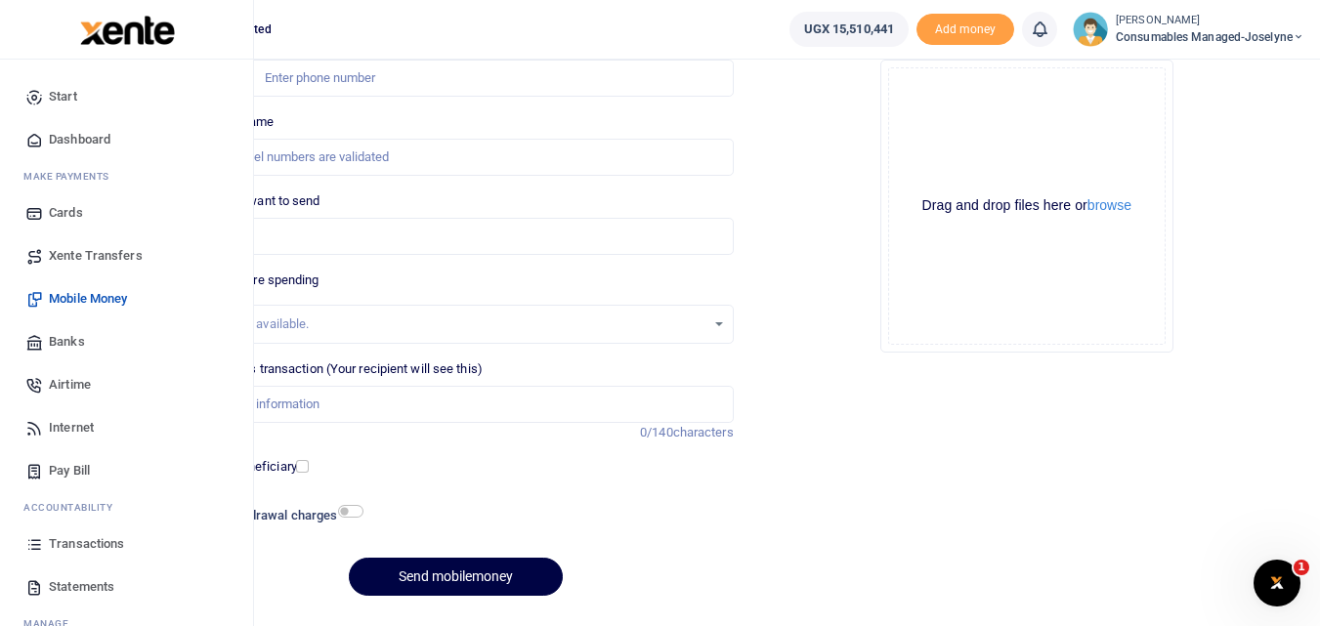
click at [38, 536] on icon at bounding box center [34, 544] width 18 height 18
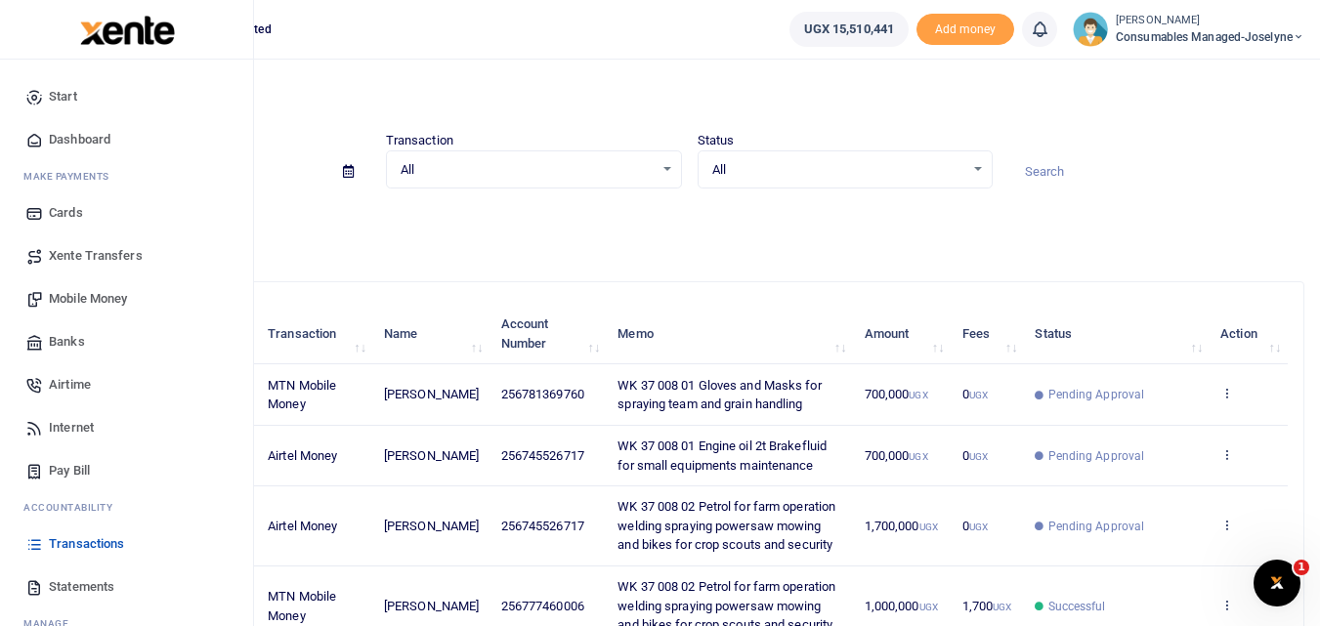
click at [84, 301] on span "Mobile Money" at bounding box center [88, 299] width 78 height 20
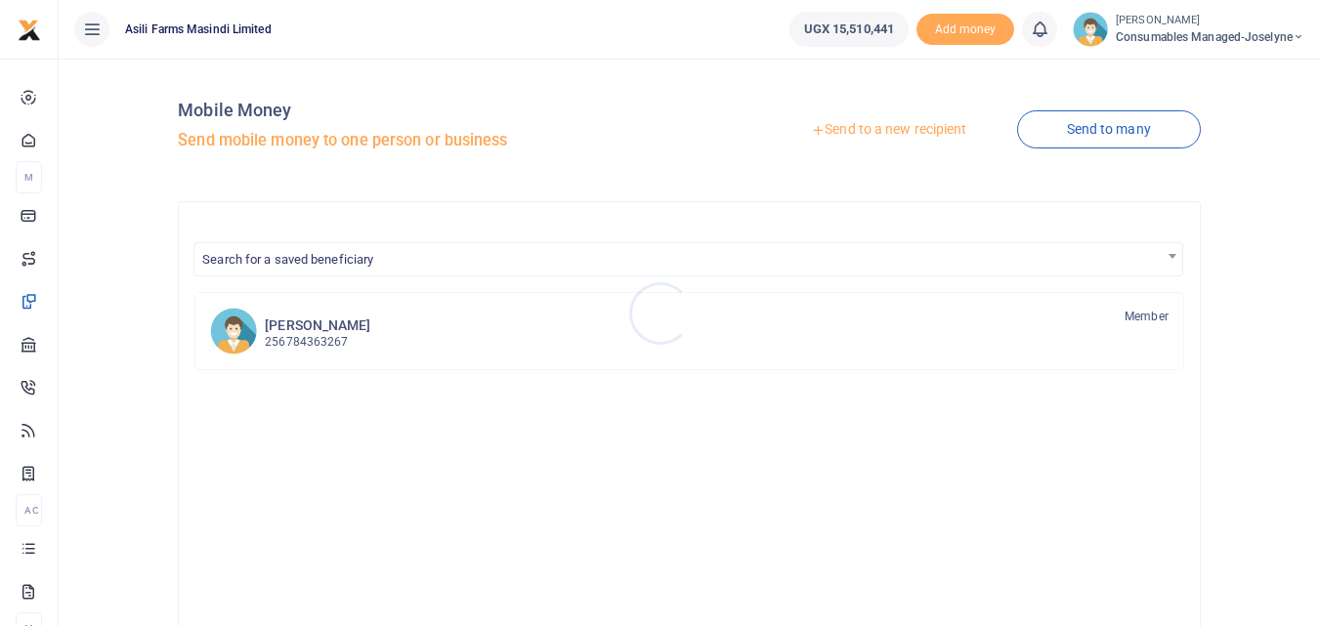
click at [895, 127] on div at bounding box center [660, 313] width 1320 height 626
click at [895, 127] on link "Send to a new recipient" at bounding box center [888, 129] width 255 height 35
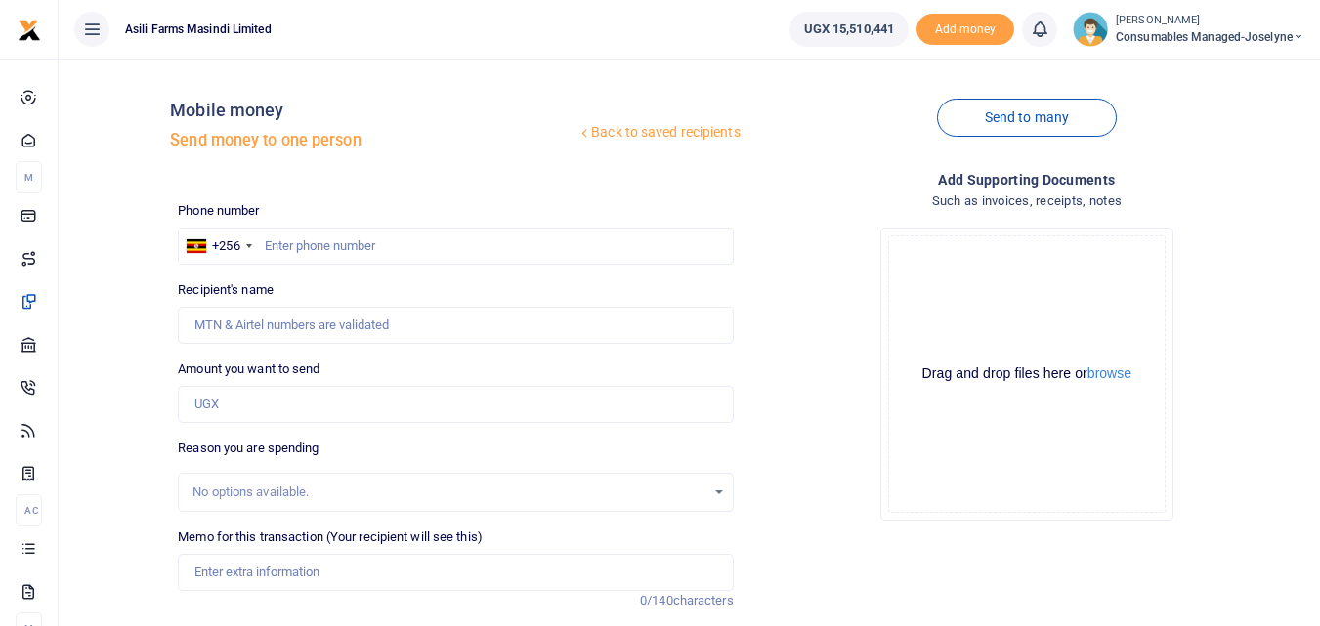
click at [298, 243] on div at bounding box center [660, 313] width 1320 height 626
click at [298, 243] on input "text" at bounding box center [455, 246] width 555 height 37
type input "774689227"
type input "Esau Bagenda"
type input "774689227"
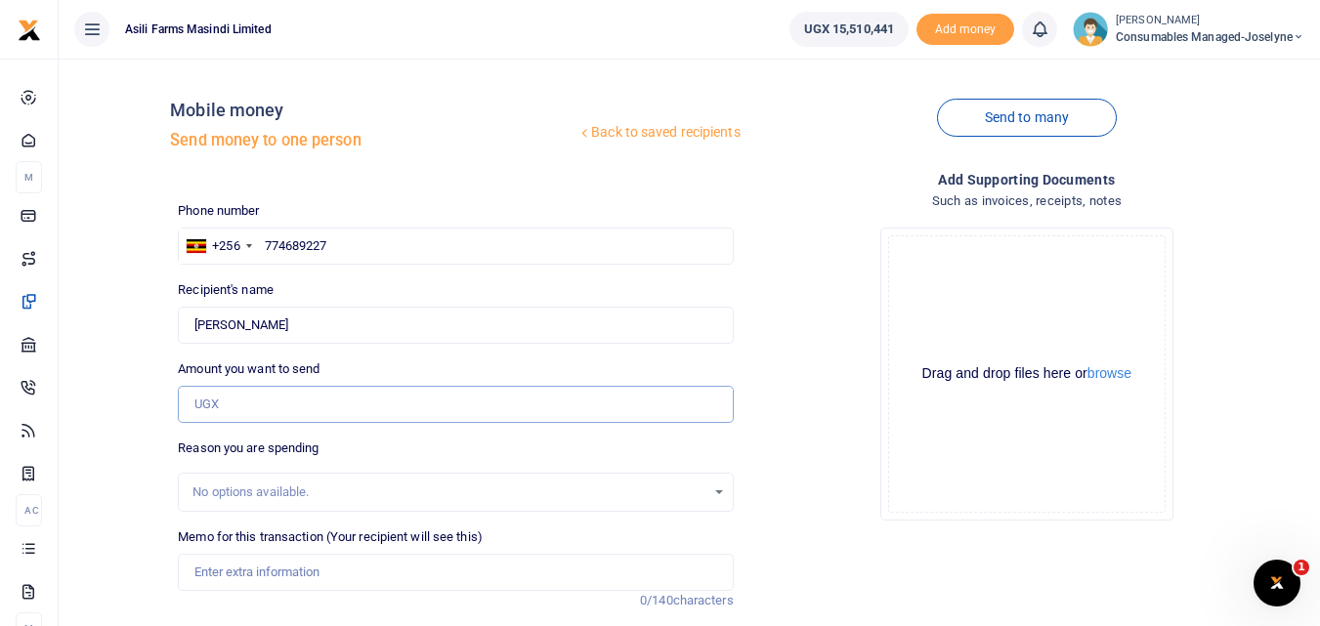
click at [240, 404] on input "Amount you want to send" at bounding box center [455, 404] width 555 height 37
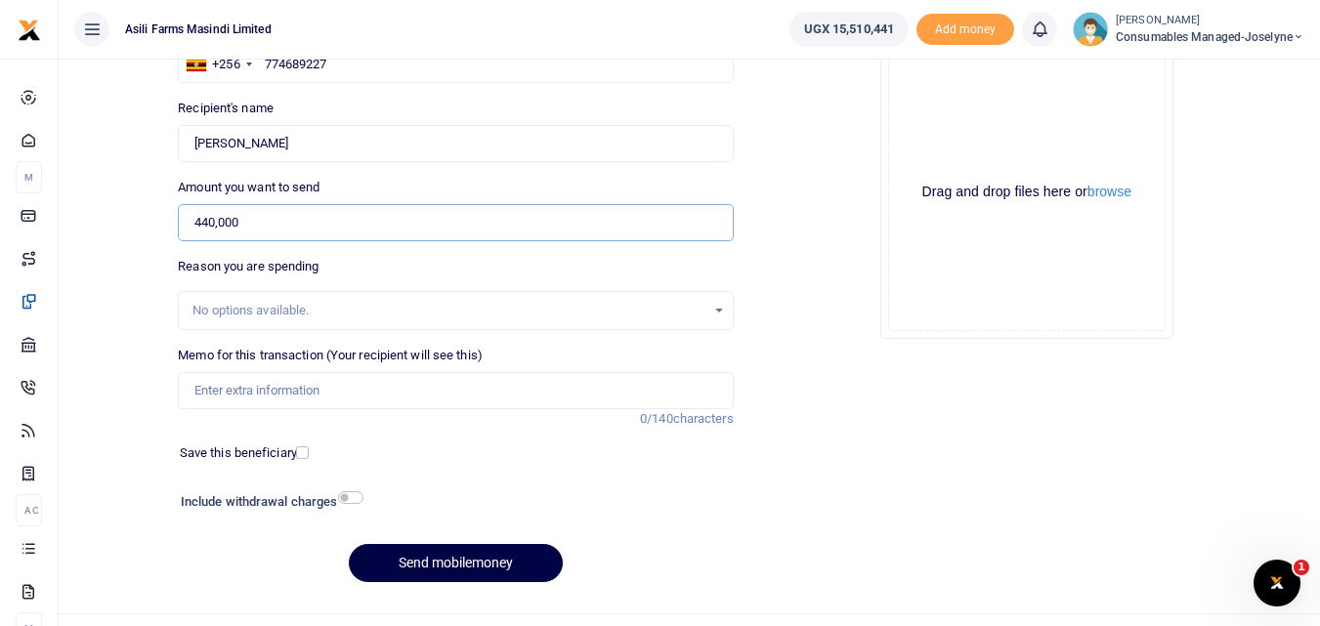
scroll to position [187, 0]
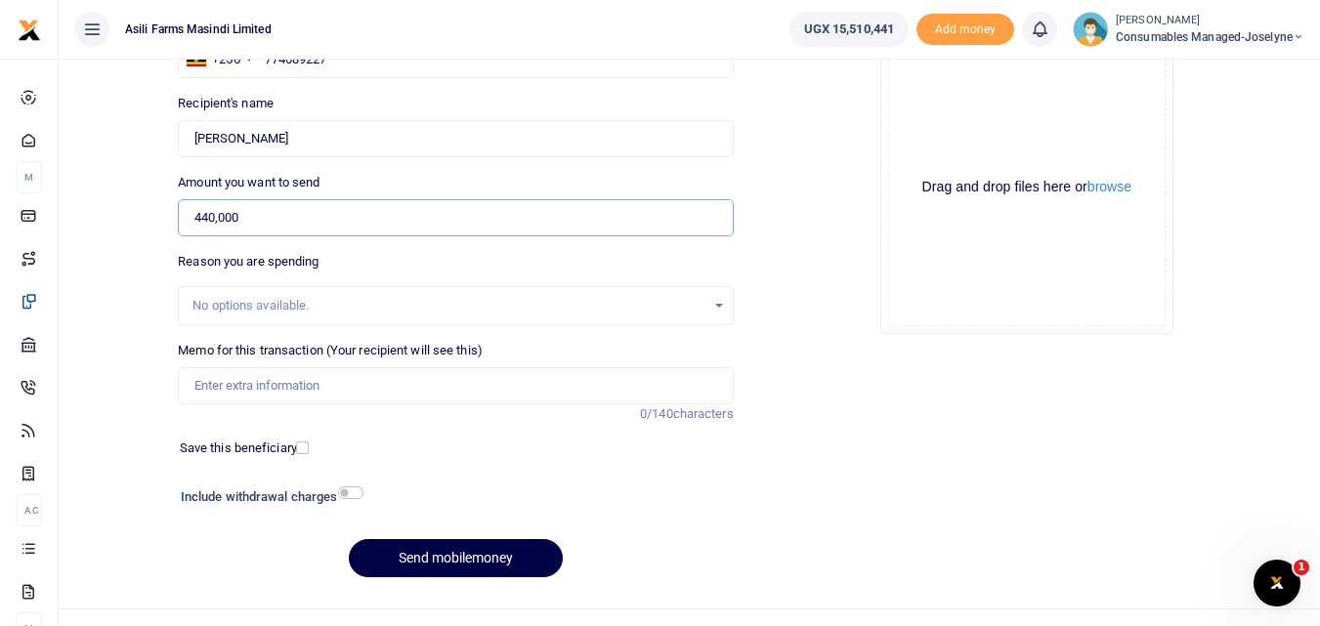
type input "440,000"
click at [247, 375] on input "Memo for this transaction (Your recipient will see this)" at bounding box center [455, 385] width 555 height 37
click at [224, 394] on input "Memo for this transaction (Your recipient will see this)" at bounding box center [455, 385] width 555 height 37
paste input "WK 36/003 / 02"
click at [266, 389] on input "WK 36/003 / 02 Overalls for new staff" at bounding box center [455, 385] width 555 height 37
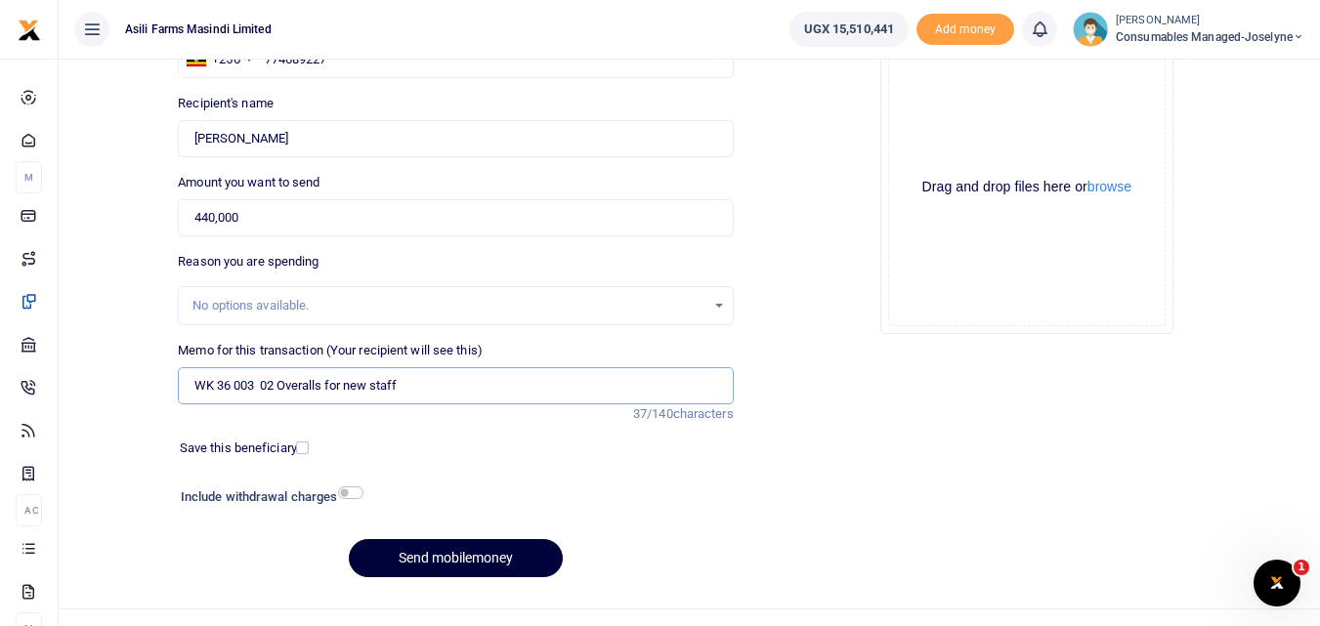
type input "WK 36 003 02 Overalls for new staff"
click at [380, 560] on button "Send mobilemoney" at bounding box center [456, 558] width 214 height 38
